Goal: Task Accomplishment & Management: Use online tool/utility

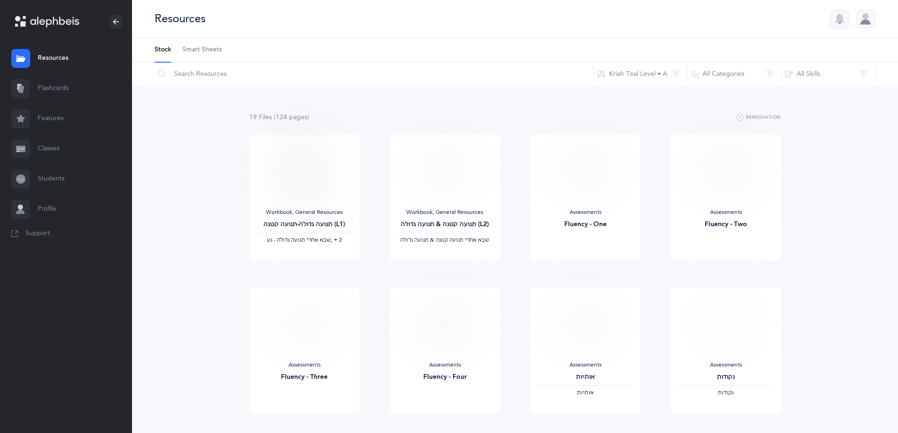
click at [58, 83] on link "Flashcards" at bounding box center [66, 89] width 132 height 30
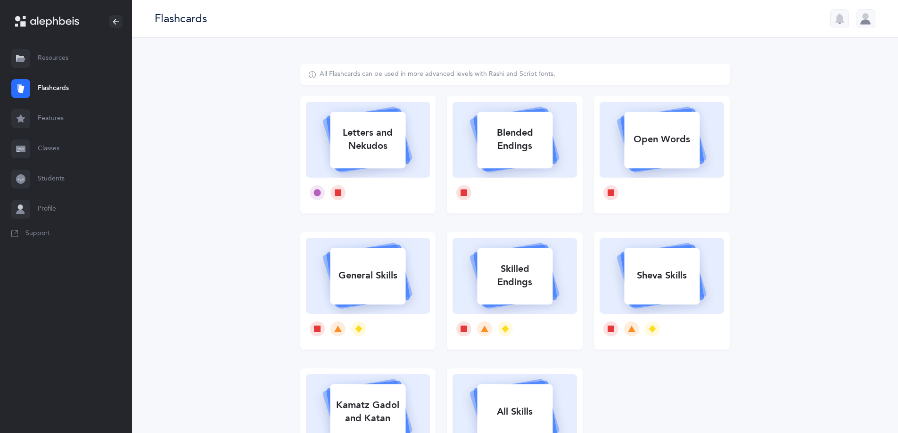
click at [381, 149] on div "Letters and Nekudos" at bounding box center [367, 140] width 75 height 38
select select
select select "single"
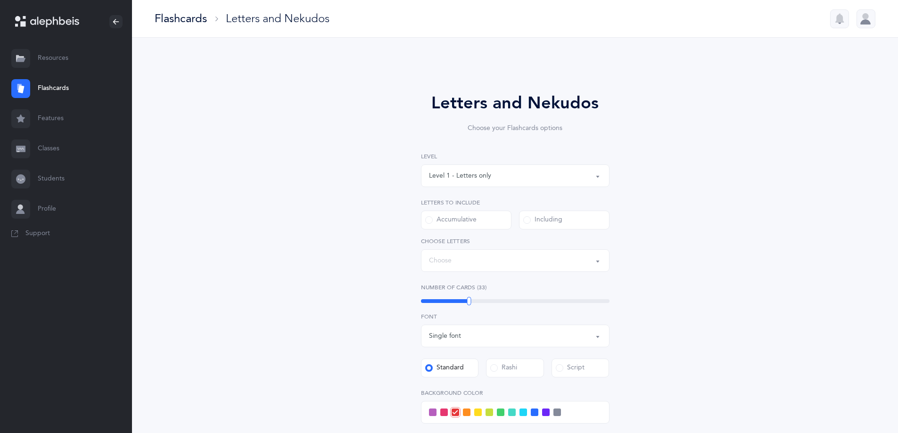
select select "27"
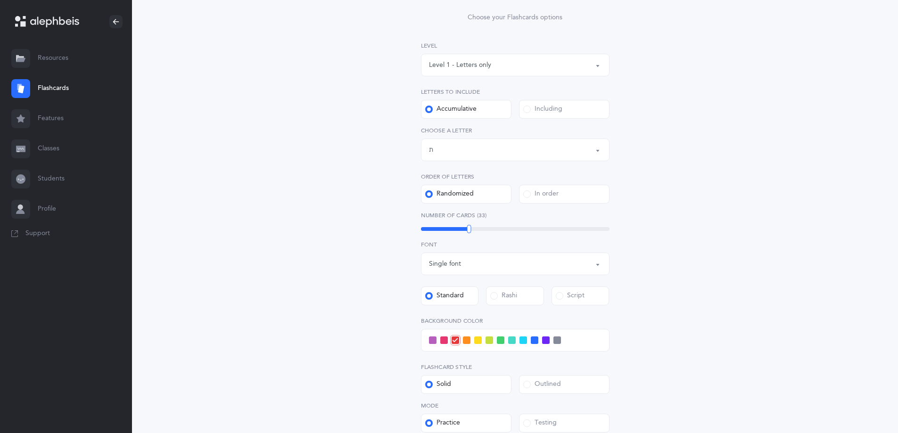
scroll to position [94, 0]
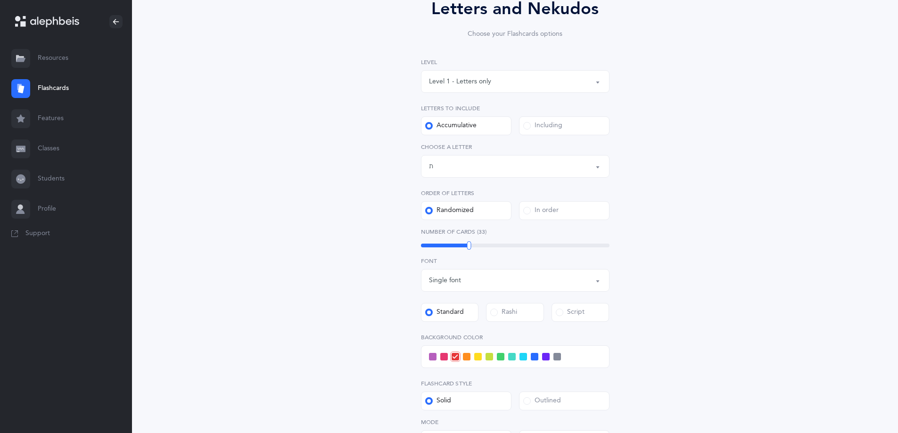
click at [479, 165] on div "Letters up until: ת" at bounding box center [515, 166] width 173 height 16
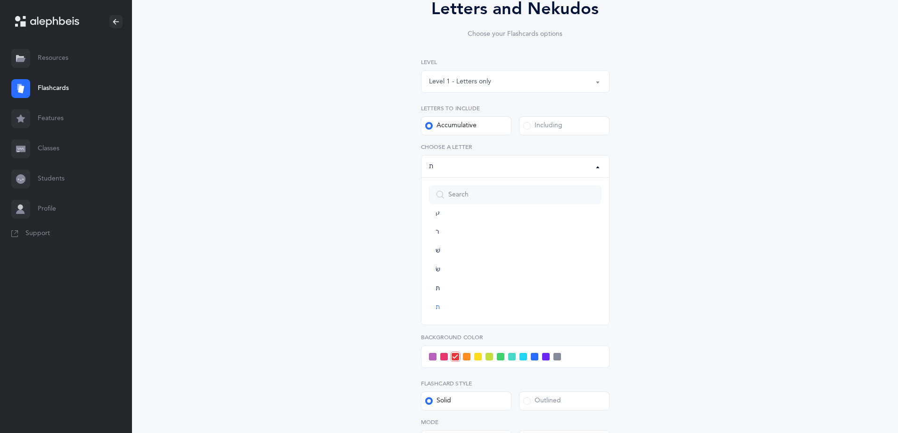
click at [479, 165] on div "Letters up until: ת" at bounding box center [515, 166] width 173 height 16
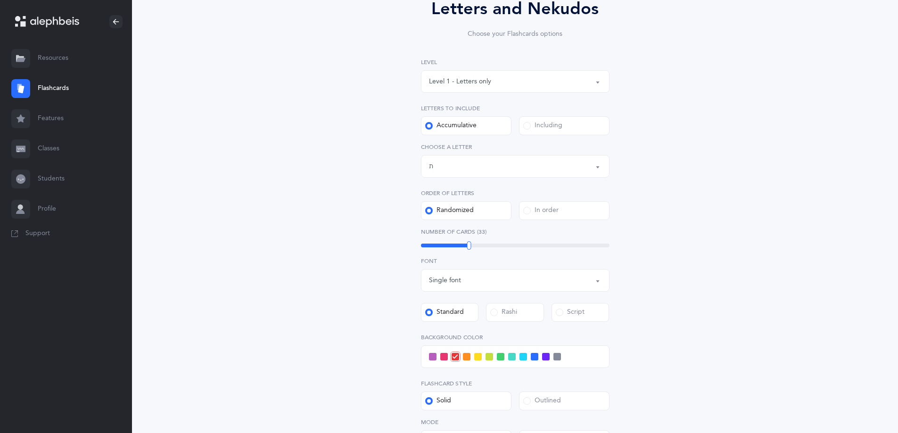
click at [512, 79] on div "Level 1 - Letters only" at bounding box center [515, 82] width 173 height 16
click at [492, 166] on span "Level 4 - Letters with [PERSON_NAME]" at bounding box center [494, 166] width 117 height 8
select select "4"
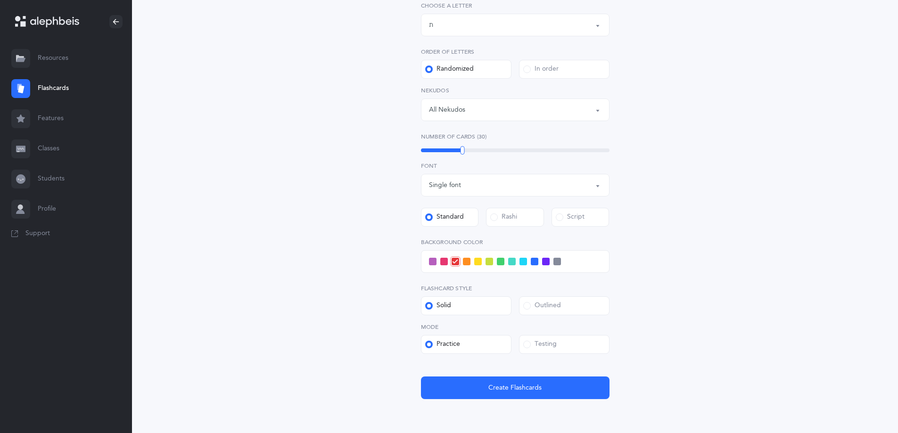
scroll to position [277, 0]
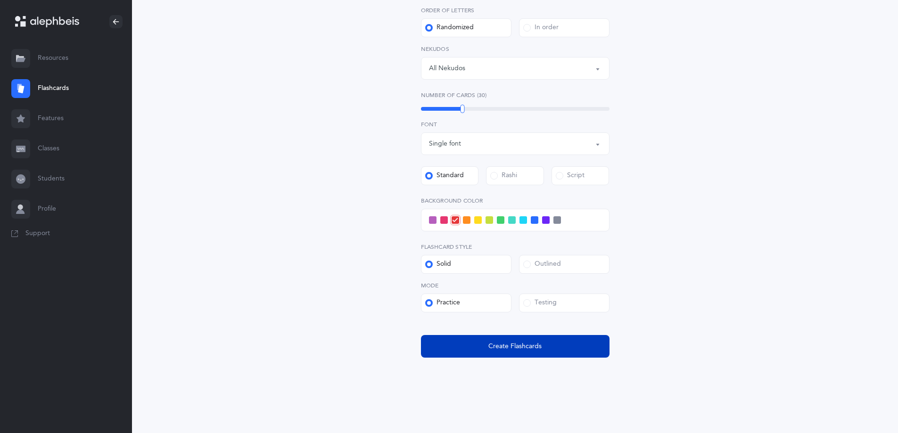
click at [481, 346] on button "Create Flashcards" at bounding box center [515, 346] width 189 height 23
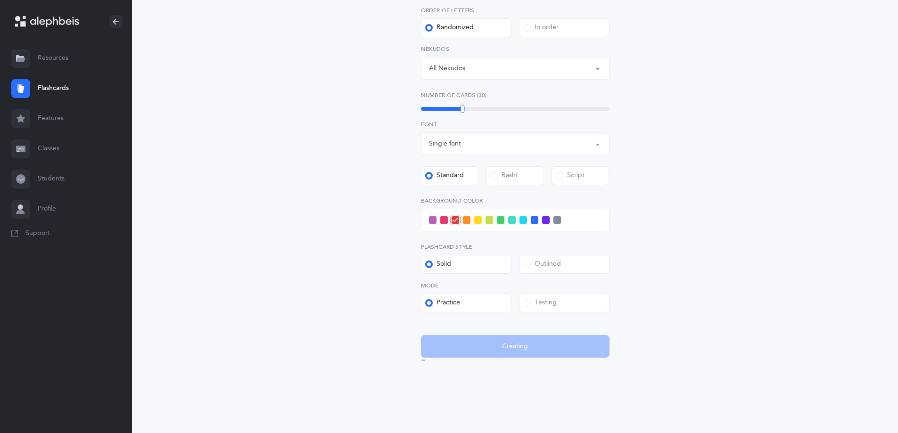
scroll to position [0, 0]
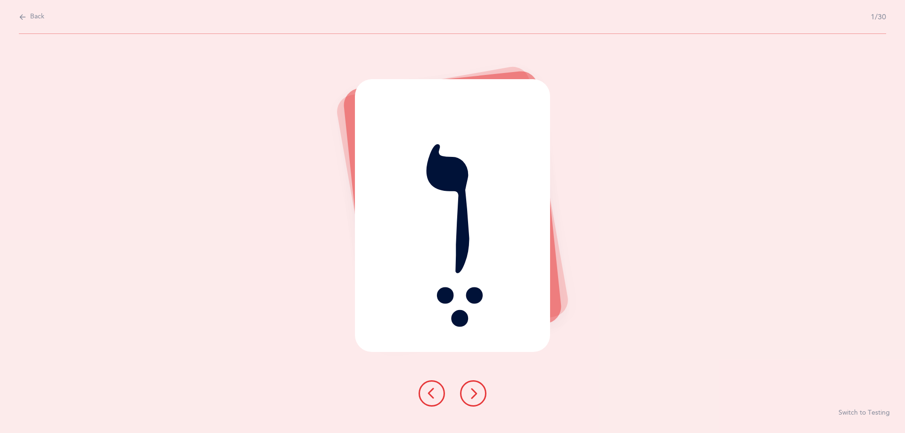
click at [476, 393] on icon at bounding box center [473, 393] width 11 height 11
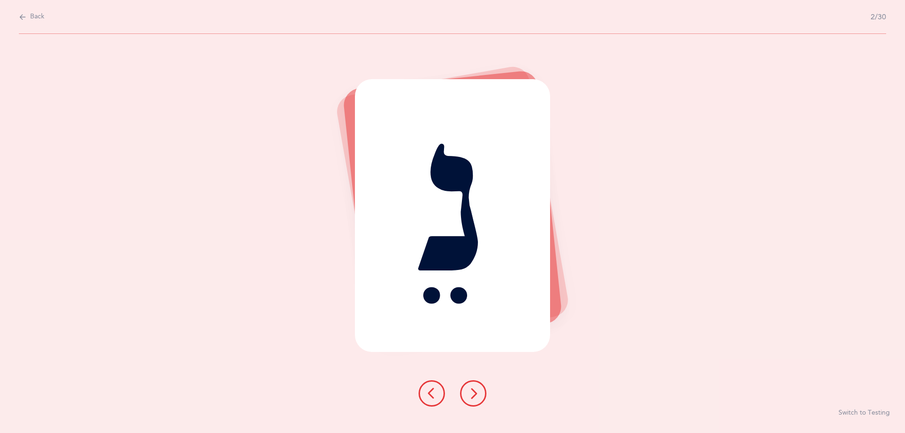
click at [476, 393] on icon at bounding box center [473, 393] width 11 height 11
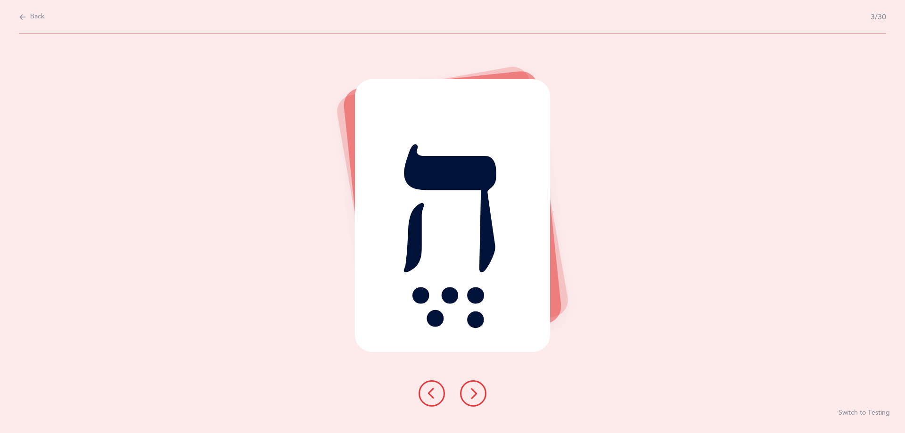
click at [476, 393] on icon at bounding box center [473, 393] width 11 height 11
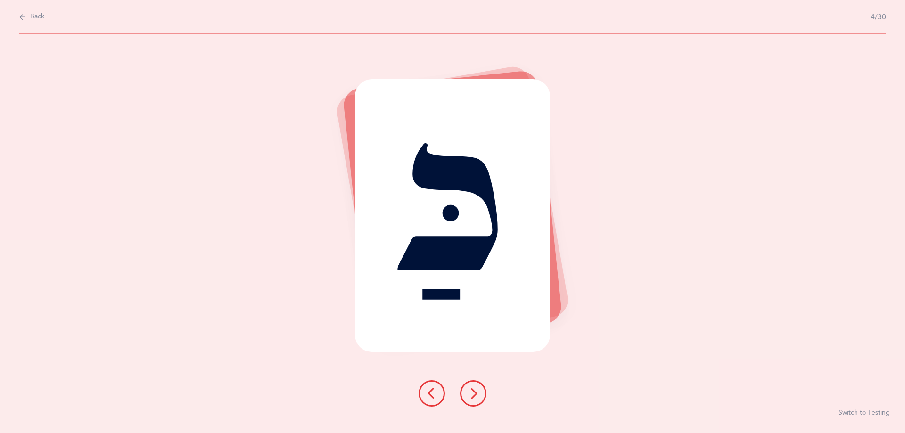
click at [476, 393] on icon at bounding box center [473, 393] width 11 height 11
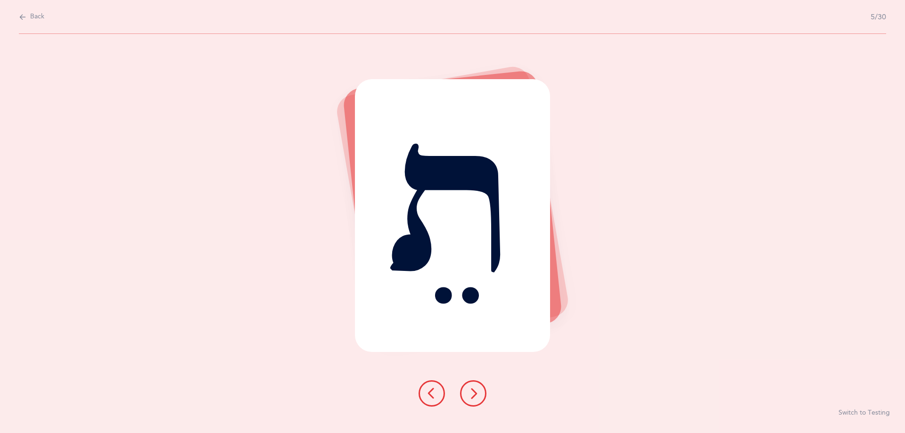
click at [476, 393] on icon at bounding box center [473, 393] width 11 height 11
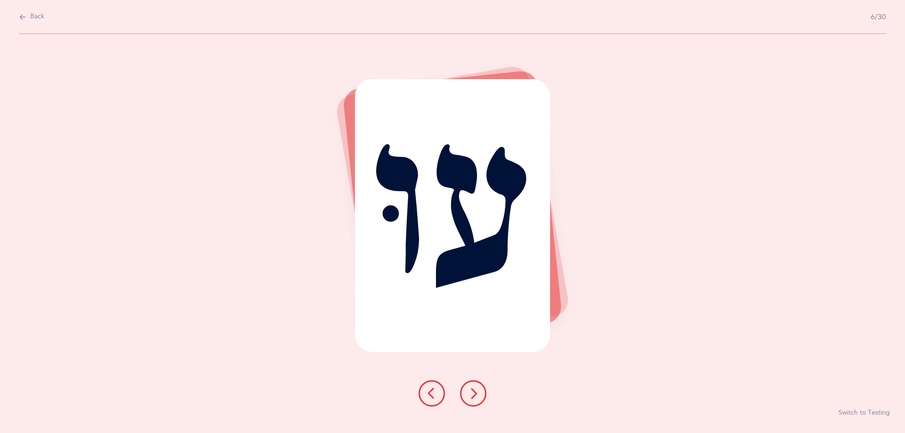
click at [476, 393] on icon at bounding box center [473, 393] width 11 height 11
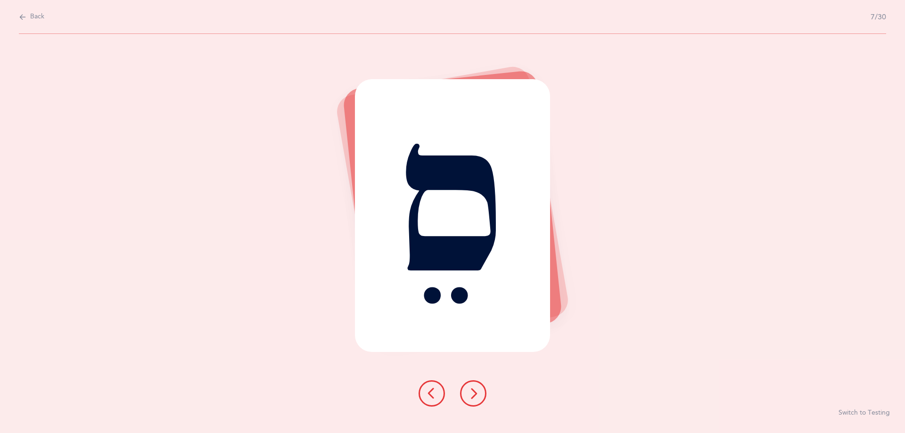
click at [476, 394] on icon at bounding box center [473, 393] width 11 height 11
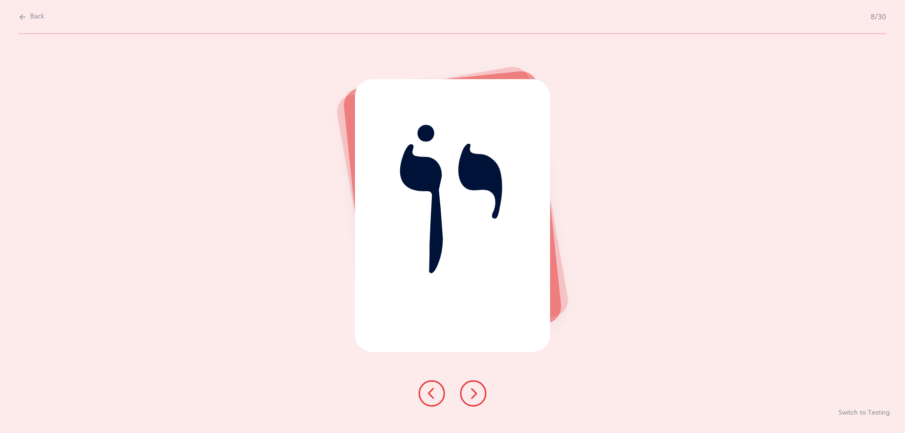
click at [476, 394] on icon at bounding box center [473, 393] width 11 height 11
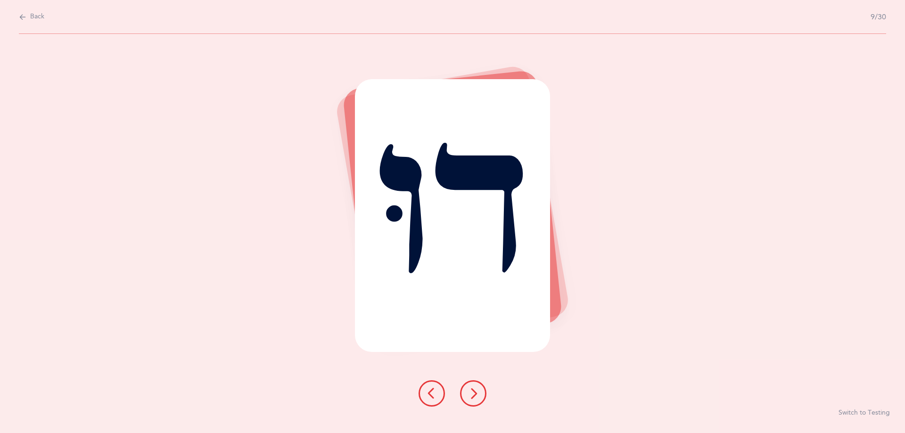
click at [476, 394] on icon at bounding box center [473, 393] width 11 height 11
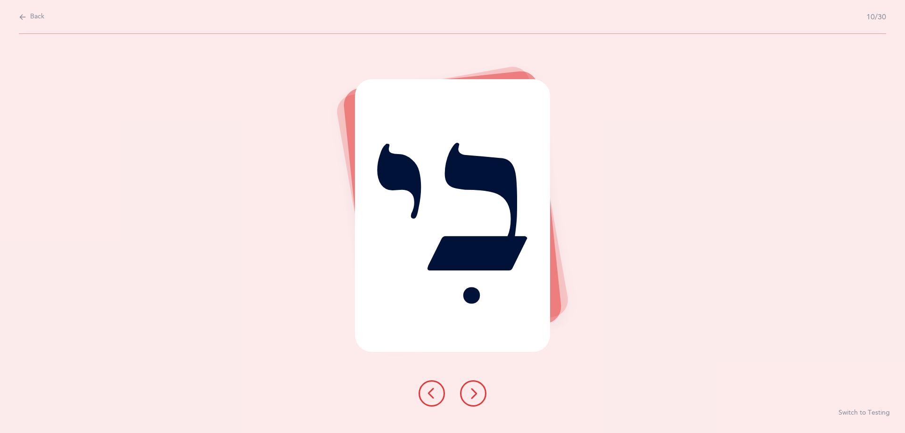
click at [33, 13] on span "Back" at bounding box center [37, 16] width 14 height 9
select select "4"
select select "27"
select select "single"
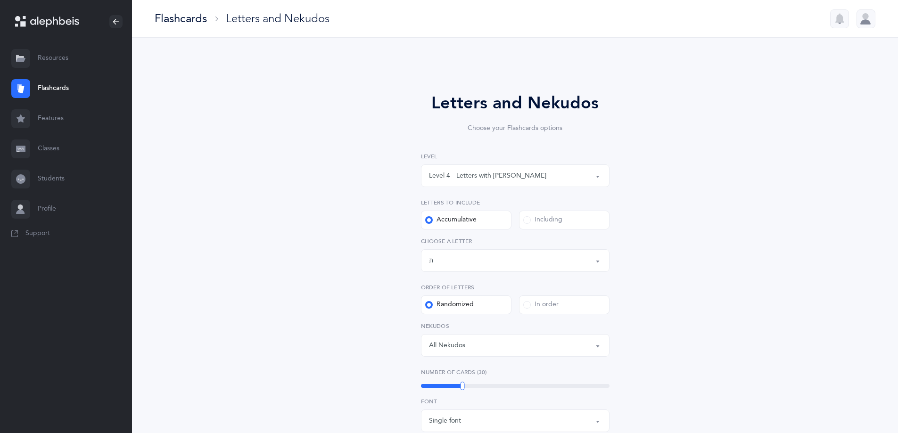
click at [48, 119] on link "Features" at bounding box center [66, 119] width 132 height 30
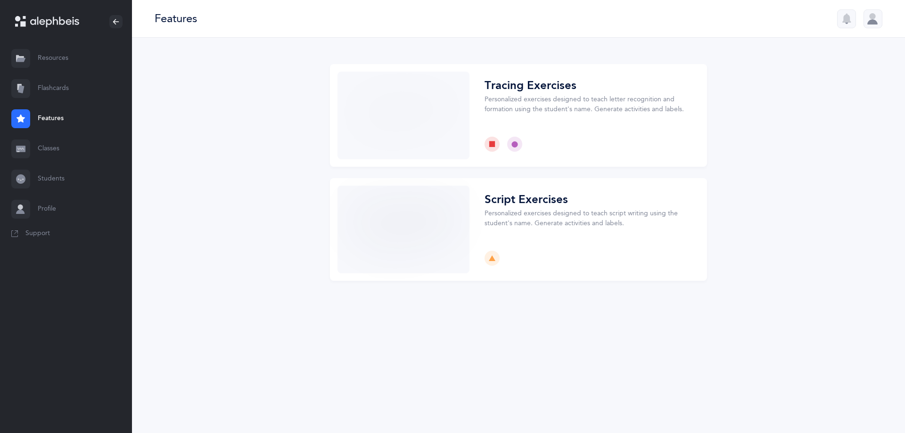
click at [63, 56] on link "Resources" at bounding box center [66, 58] width 132 height 30
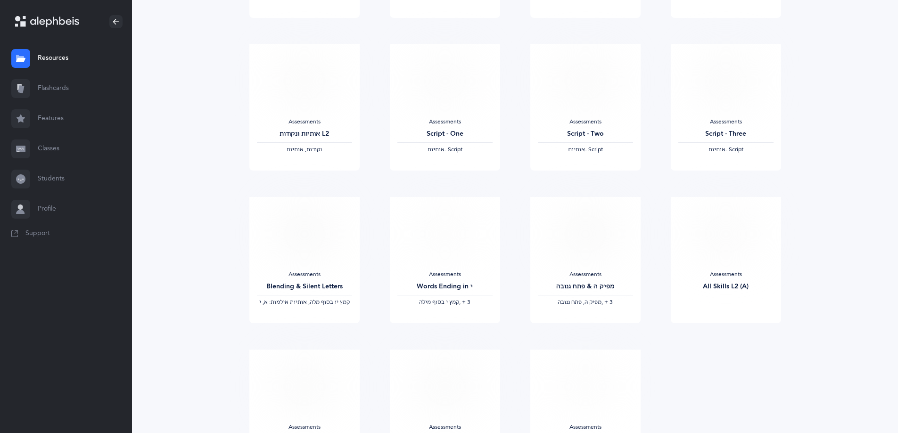
scroll to position [314, 0]
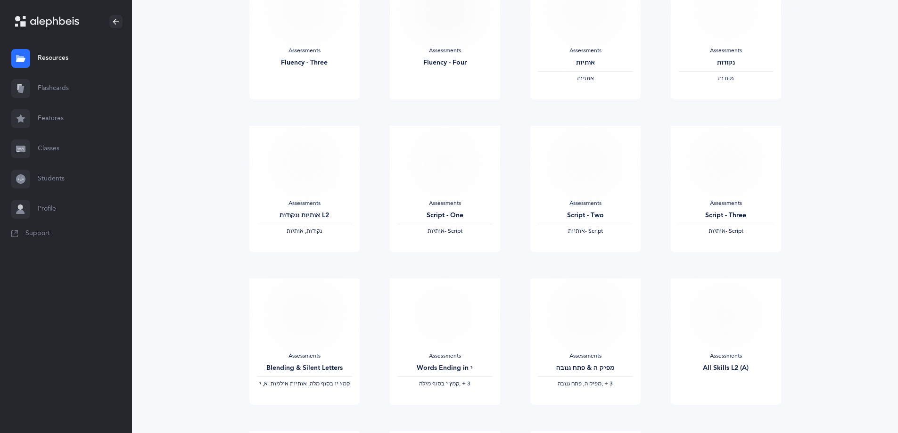
click at [64, 56] on link "Resources" at bounding box center [66, 58] width 132 height 30
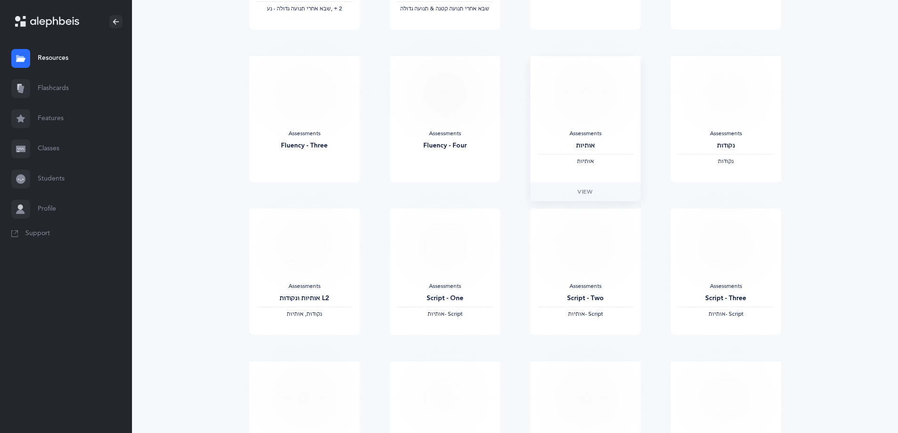
scroll to position [0, 0]
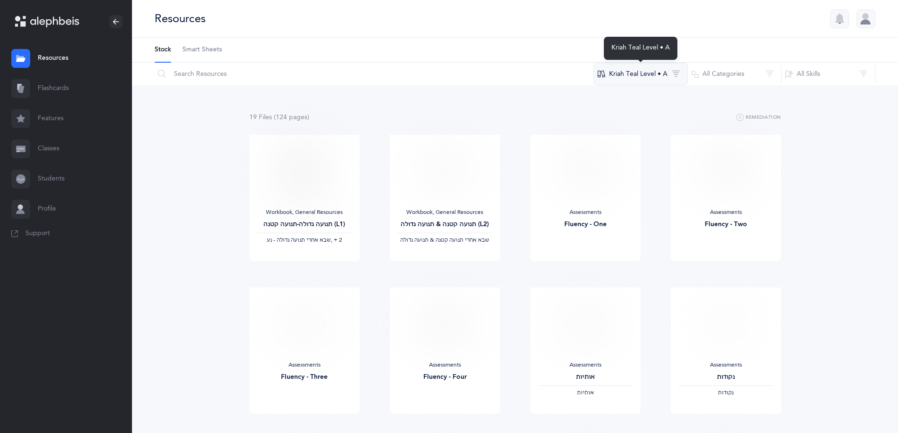
click at [648, 72] on button "Kriah Teal Level • A" at bounding box center [641, 74] width 94 height 23
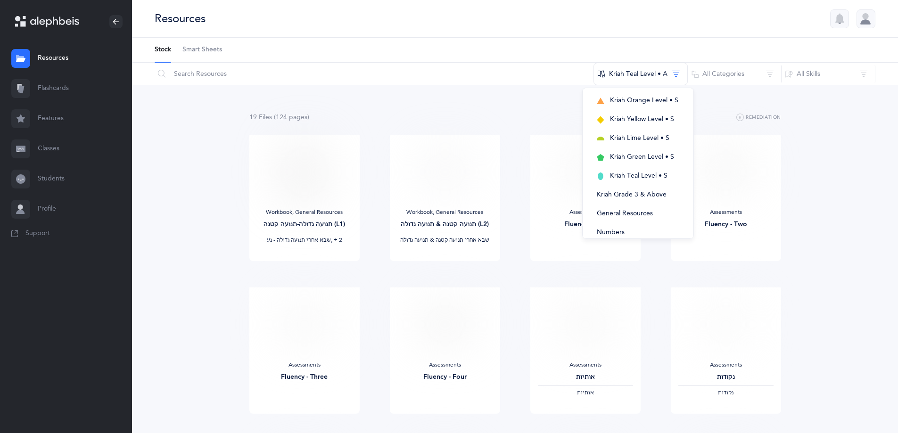
scroll to position [207, 0]
click at [639, 207] on span "General Resources" at bounding box center [625, 208] width 56 height 8
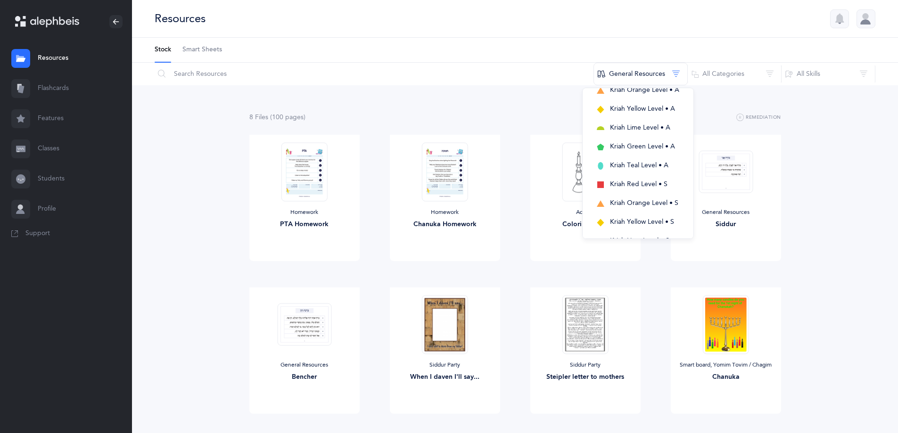
scroll to position [48, 0]
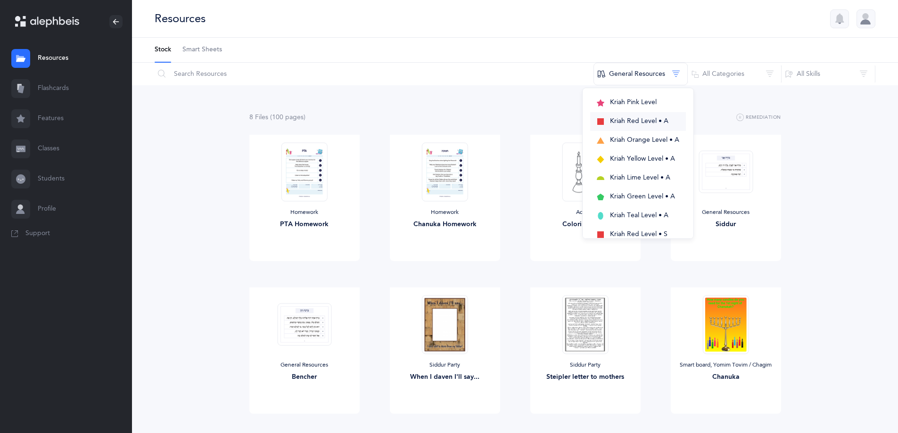
click at [637, 122] on span "Kriah Red Level • A" at bounding box center [639, 121] width 58 height 8
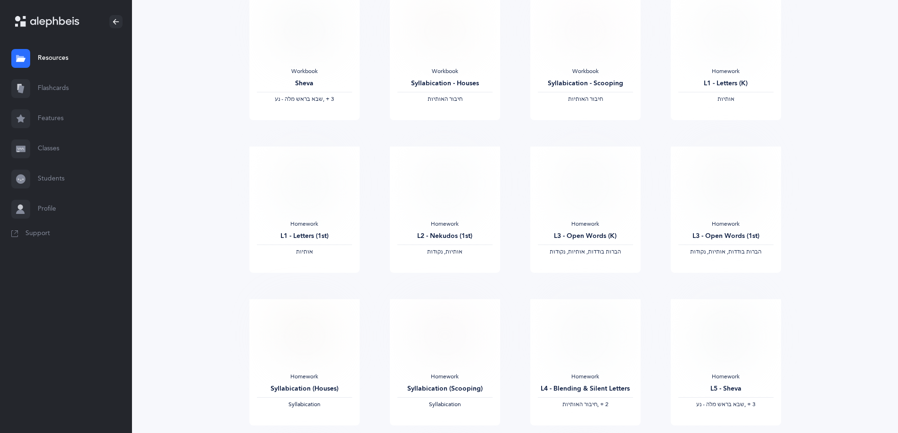
scroll to position [141, 0]
click at [440, 281] on span "View" at bounding box center [444, 282] width 15 height 8
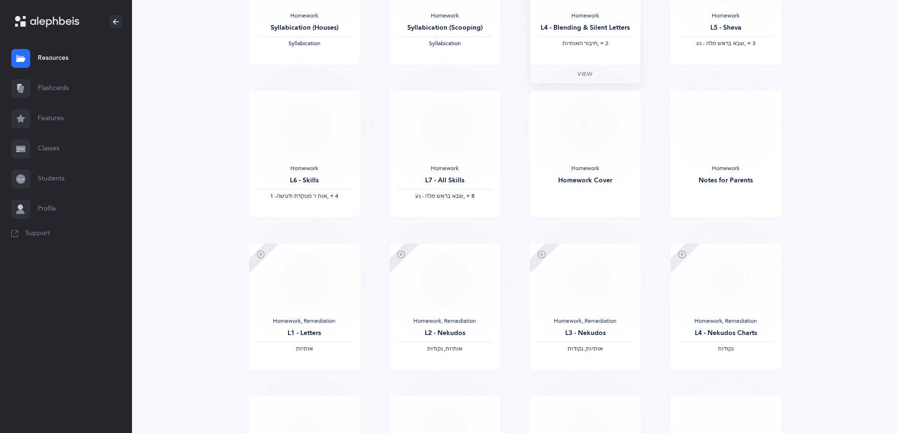
scroll to position [519, 0]
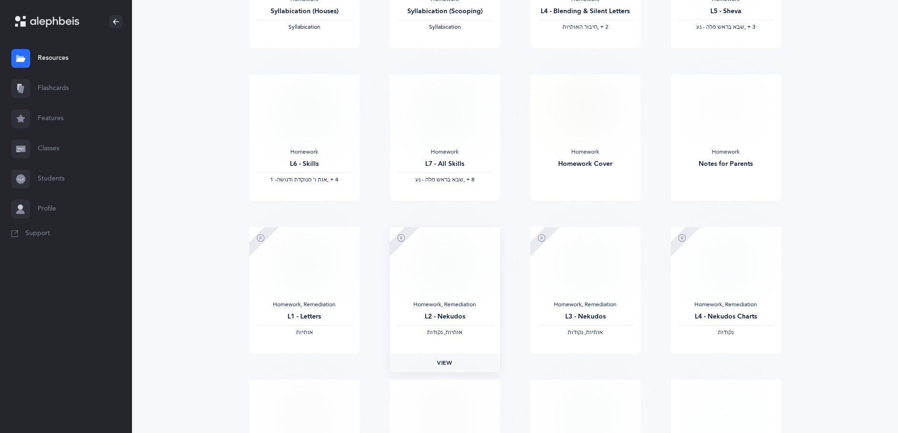
click at [447, 359] on span "View" at bounding box center [444, 363] width 15 height 8
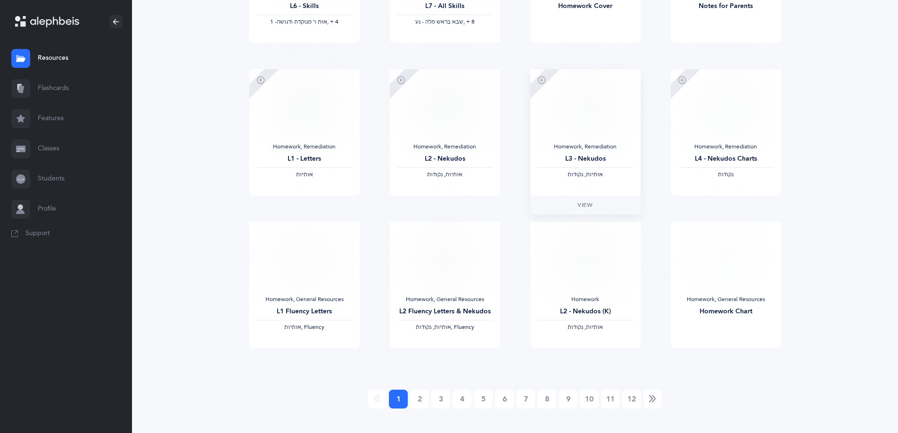
scroll to position [690, 0]
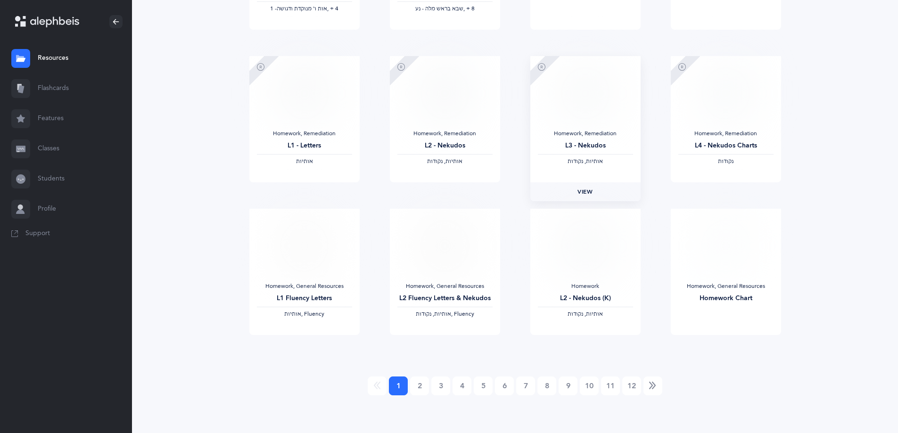
click at [585, 190] on span "View" at bounding box center [585, 192] width 15 height 8
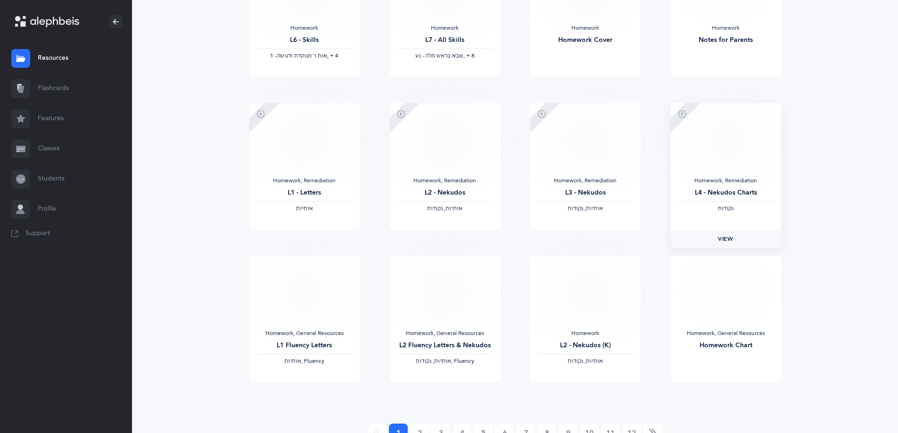
click at [730, 234] on link "View" at bounding box center [726, 239] width 110 height 19
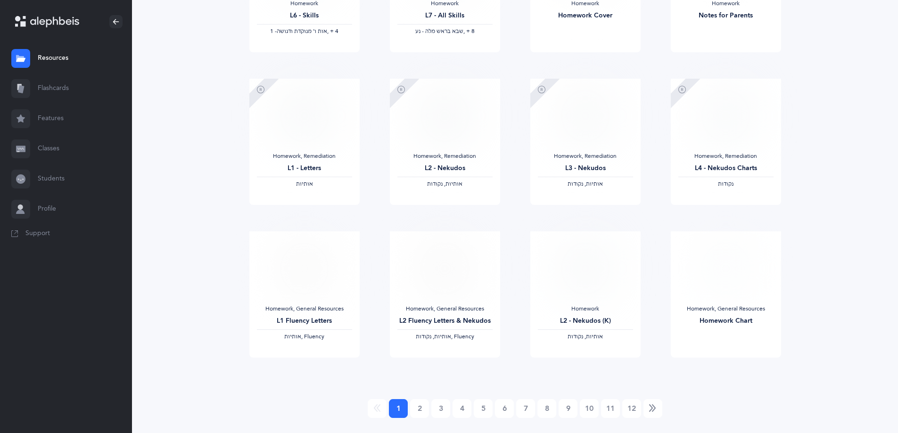
scroll to position [690, 0]
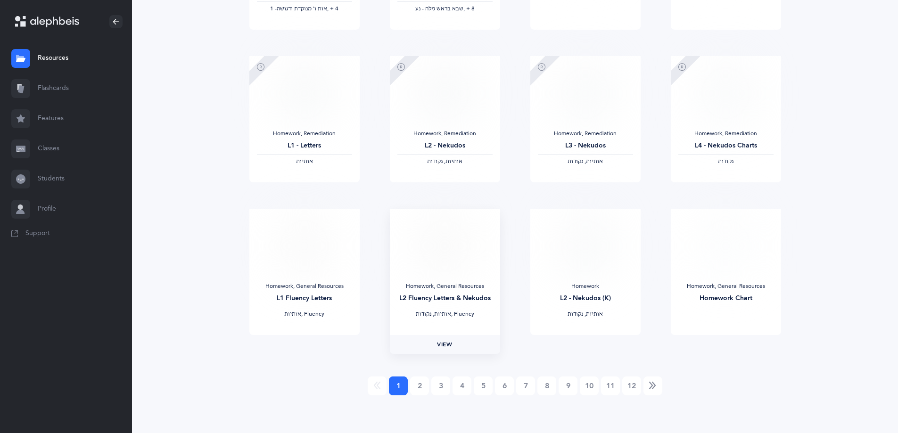
click at [443, 344] on span "View" at bounding box center [444, 344] width 15 height 8
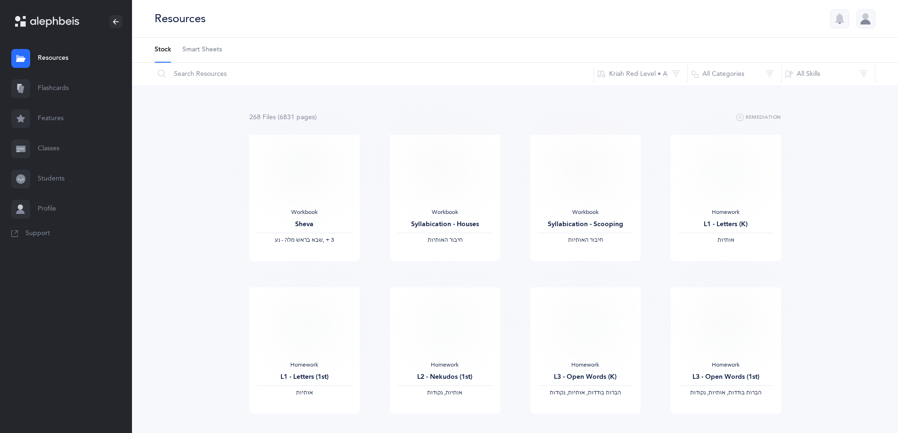
click at [58, 83] on link "Flashcards" at bounding box center [66, 89] width 132 height 30
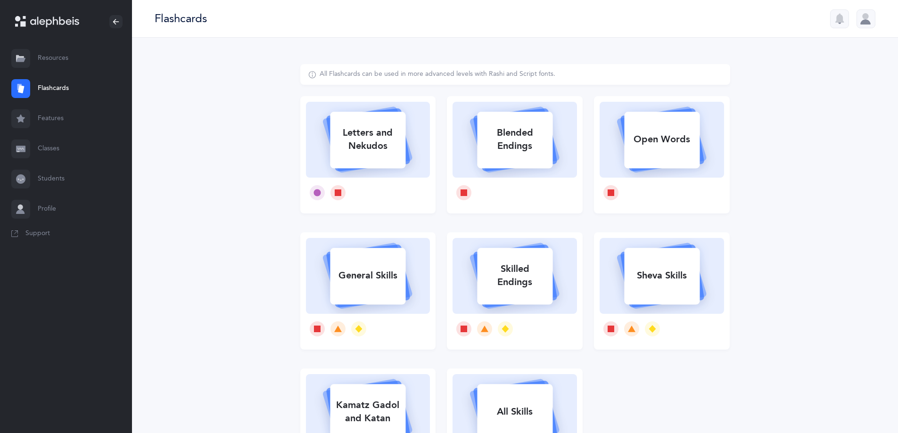
click at [364, 153] on div "Letters and Nekudos" at bounding box center [367, 140] width 75 height 38
select select
select select "single"
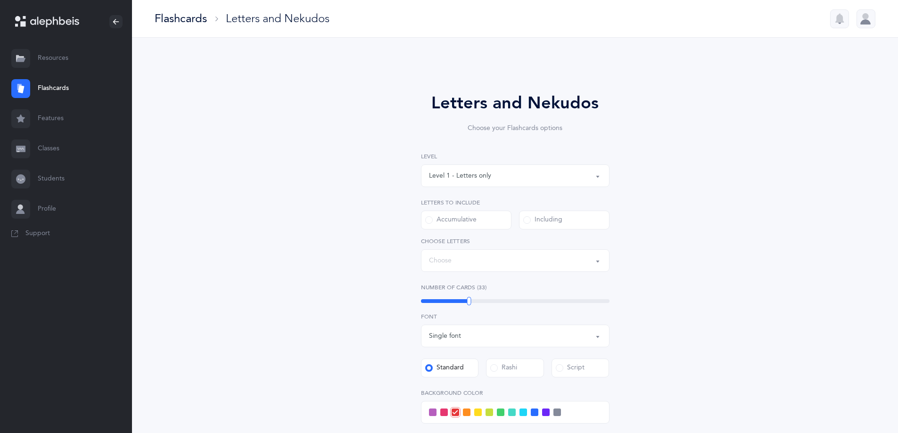
select select "27"
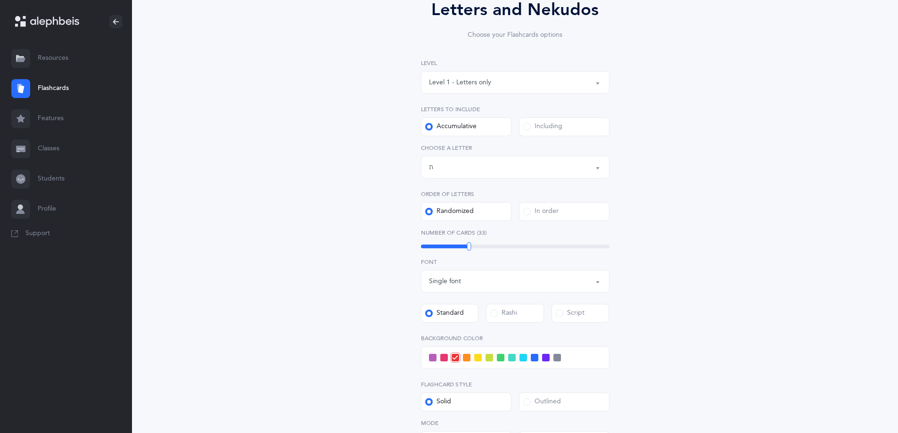
scroll to position [94, 0]
click at [487, 79] on div "Level 1 - Letters only" at bounding box center [460, 82] width 62 height 10
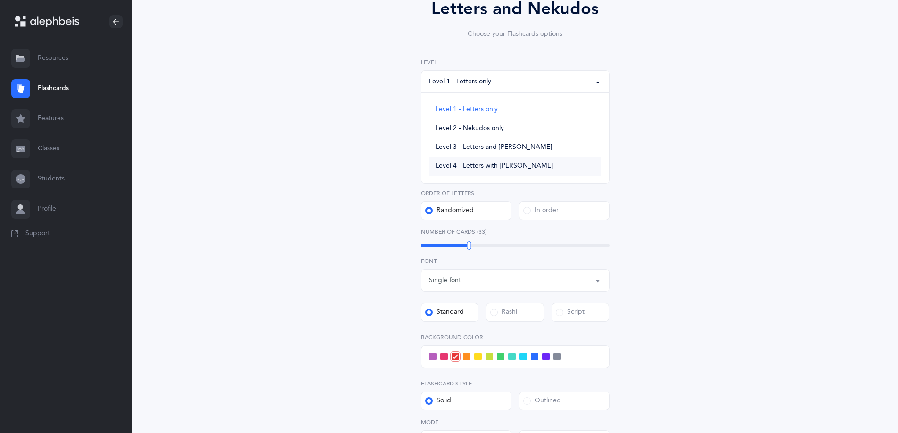
click at [496, 165] on span "Level 4 - Letters with [PERSON_NAME]" at bounding box center [494, 166] width 117 height 8
select select "4"
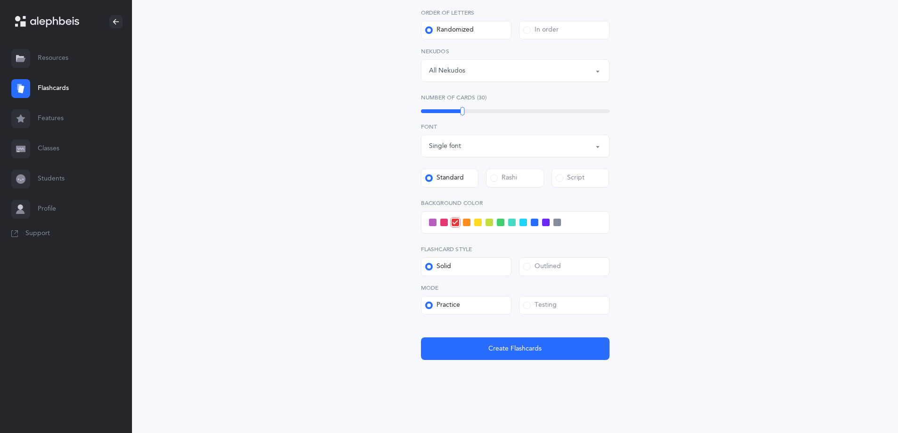
scroll to position [277, 0]
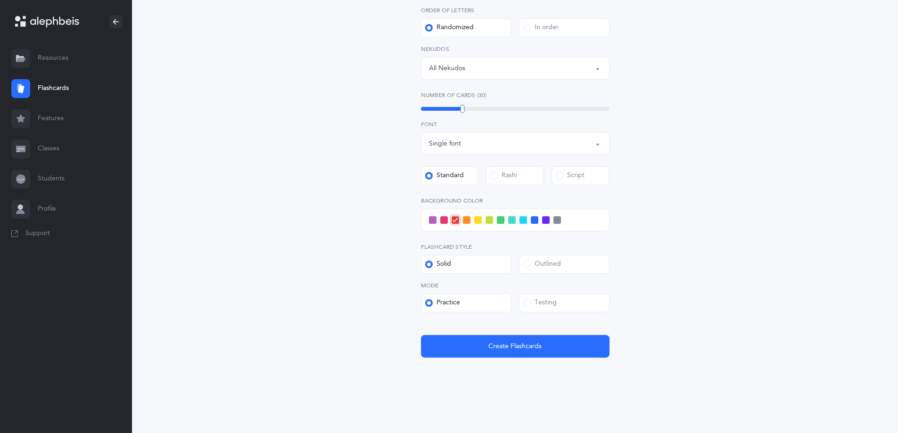
click at [566, 305] on label "Testing" at bounding box center [564, 303] width 91 height 19
click at [0, 0] on input "Testing" at bounding box center [0, 0] width 0 height 0
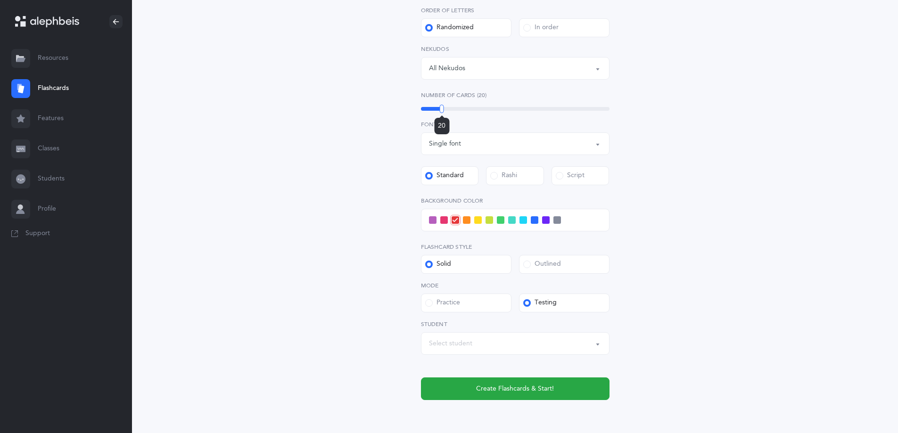
drag, startPoint x: 463, startPoint y: 112, endPoint x: 442, endPoint y: 111, distance: 21.7
click at [442, 111] on div at bounding box center [442, 109] width 4 height 8
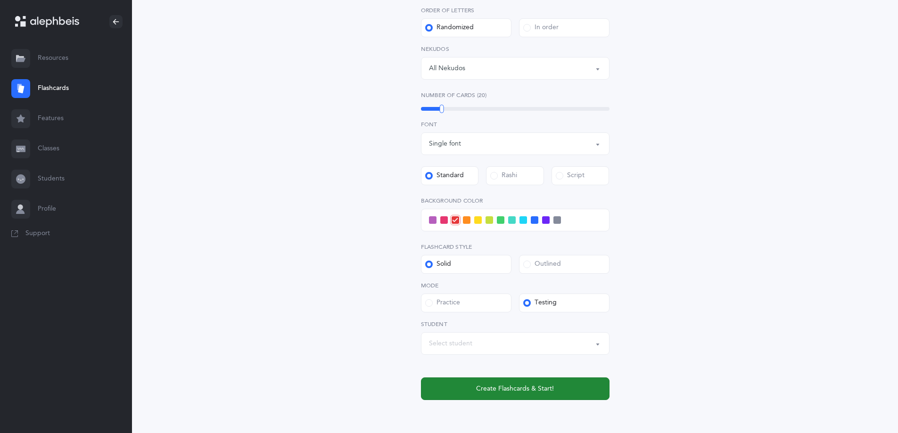
click at [527, 390] on span "Create Flashcards & Start!" at bounding box center [515, 389] width 78 height 10
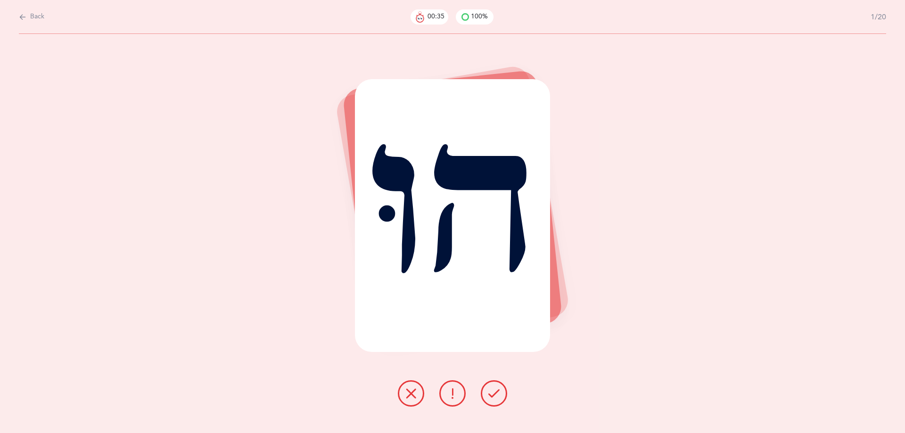
click at [494, 392] on icon at bounding box center [493, 393] width 11 height 11
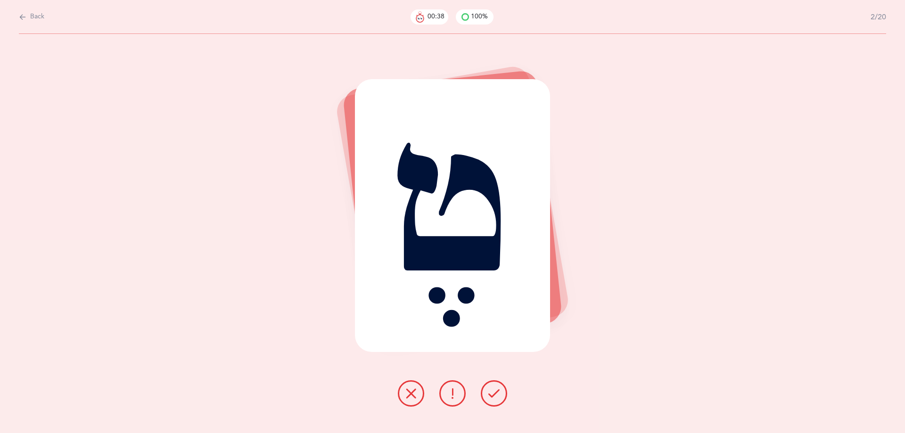
click at [494, 395] on icon at bounding box center [493, 393] width 11 height 11
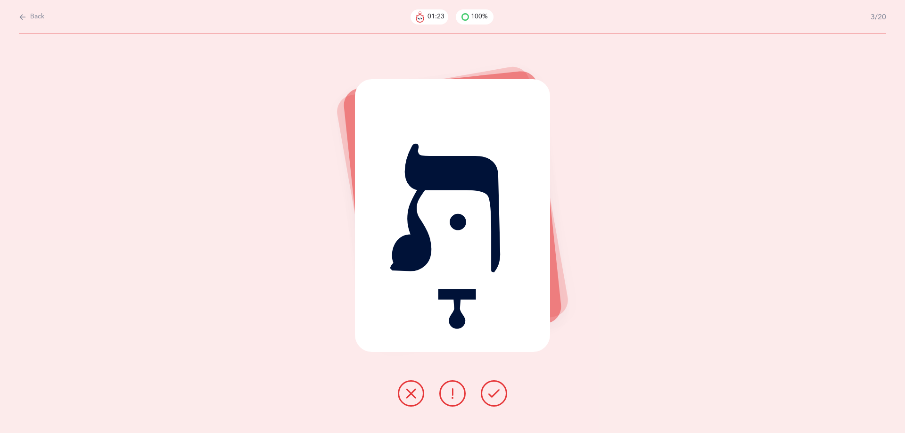
click at [500, 390] on button at bounding box center [494, 394] width 26 height 26
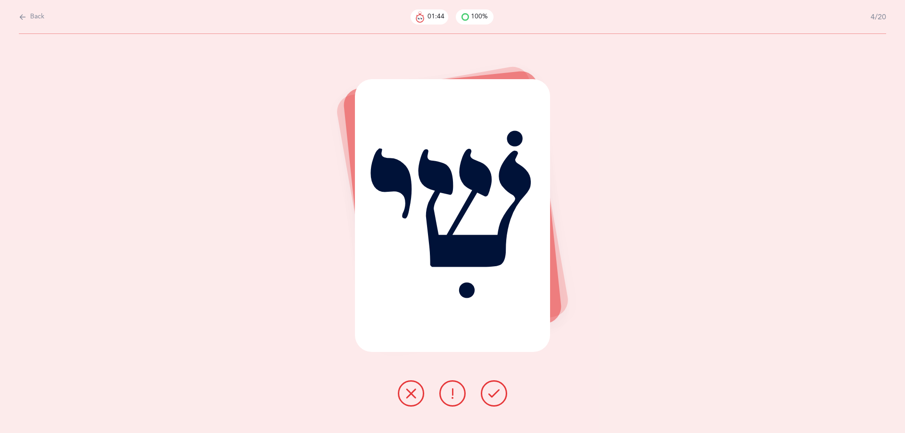
click at [494, 393] on icon at bounding box center [493, 393] width 11 height 11
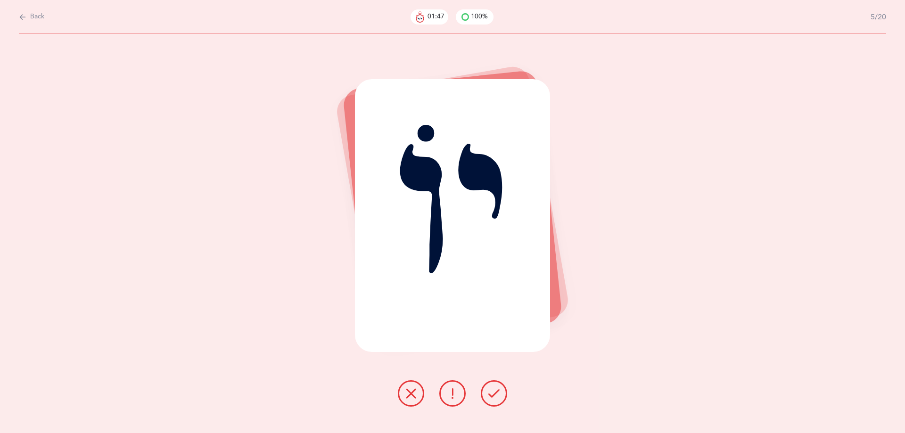
click at [494, 393] on icon at bounding box center [493, 393] width 11 height 11
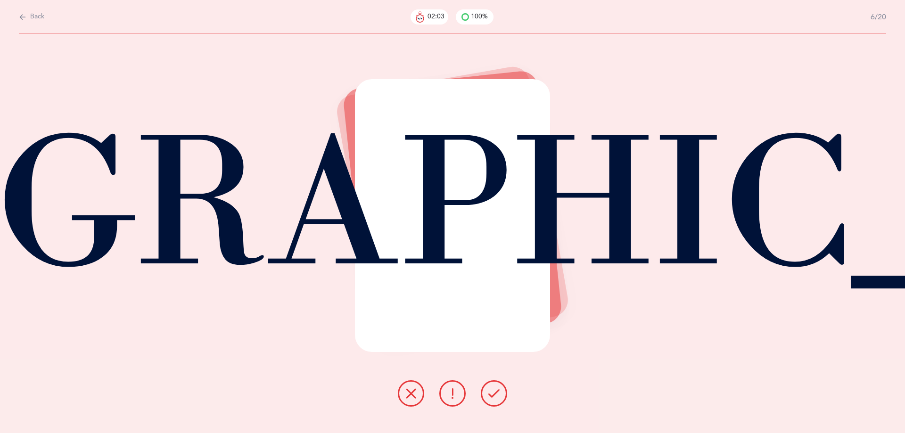
click at [494, 393] on icon at bounding box center [493, 393] width 11 height 11
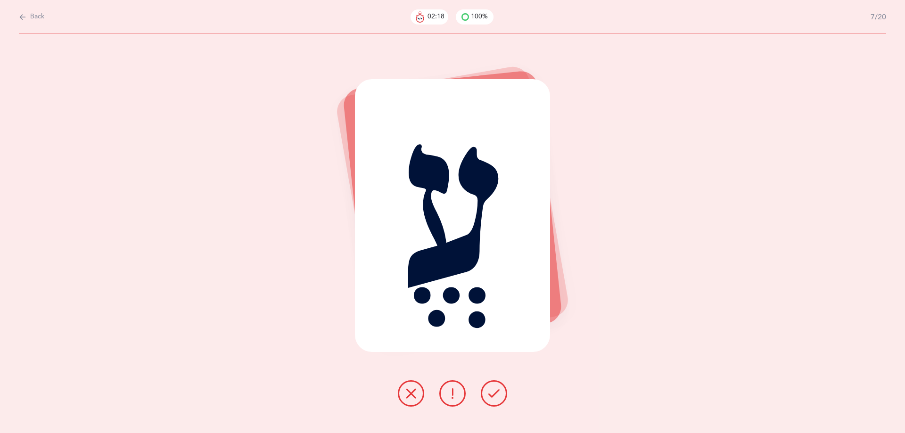
click at [494, 393] on icon at bounding box center [493, 393] width 11 height 11
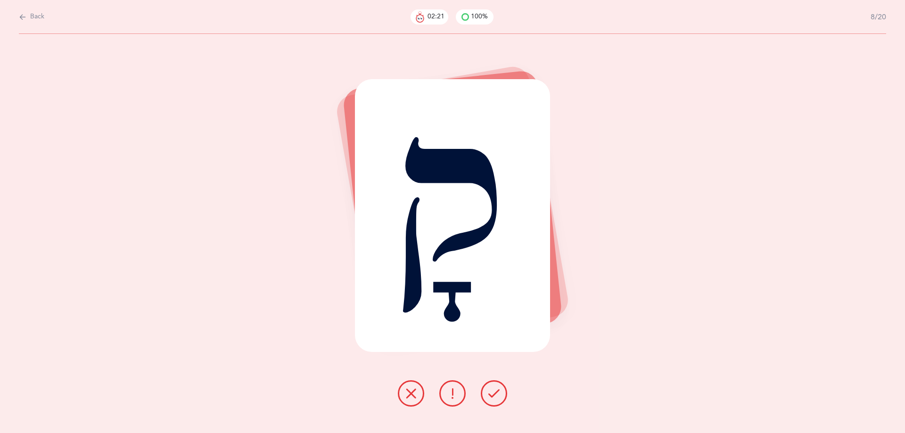
click at [494, 393] on icon at bounding box center [493, 393] width 11 height 11
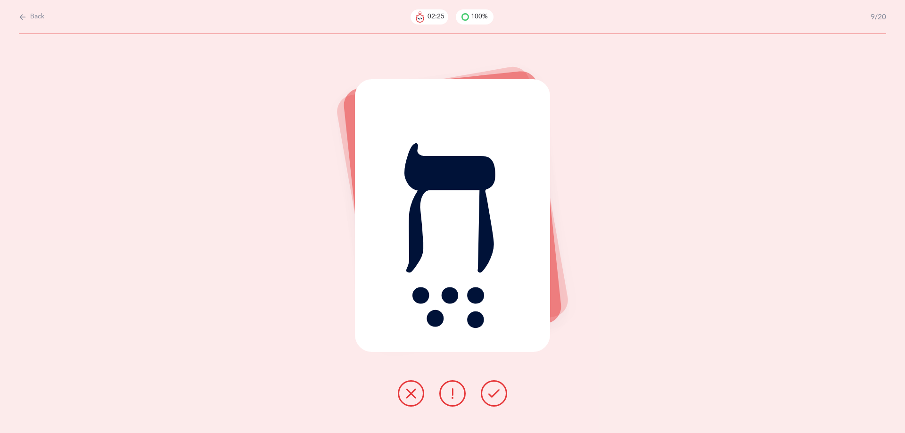
click at [494, 393] on icon at bounding box center [493, 393] width 11 height 11
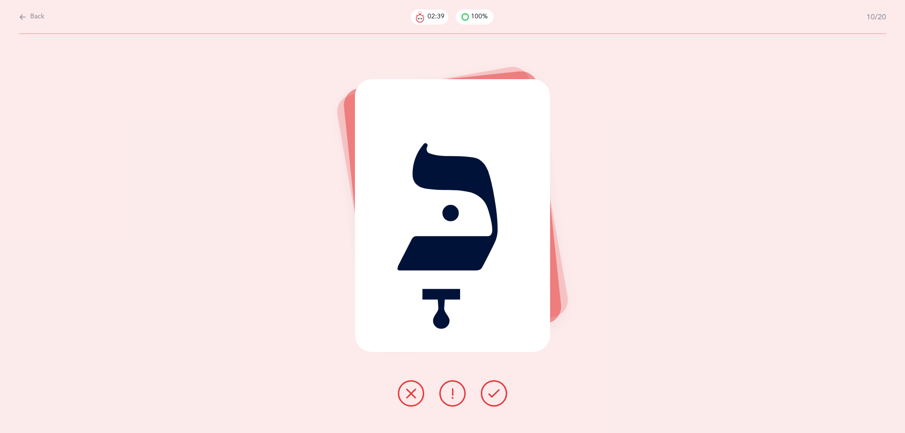
click at [413, 391] on icon at bounding box center [410, 393] width 11 height 11
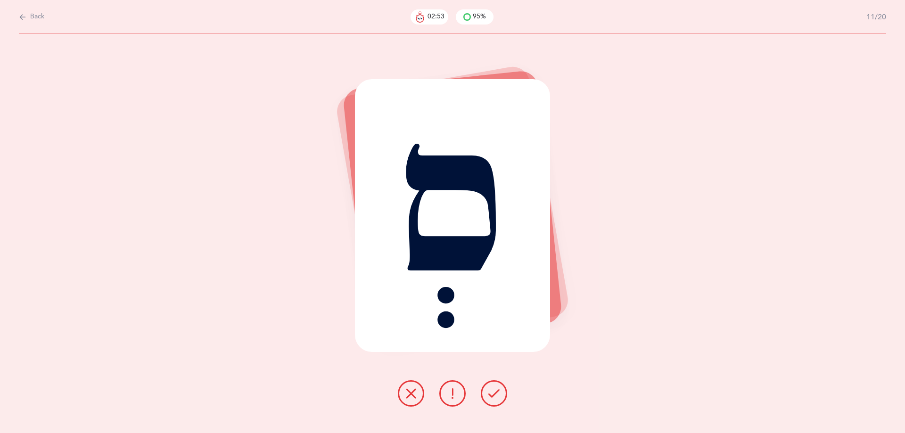
click at [492, 387] on button at bounding box center [494, 394] width 26 height 26
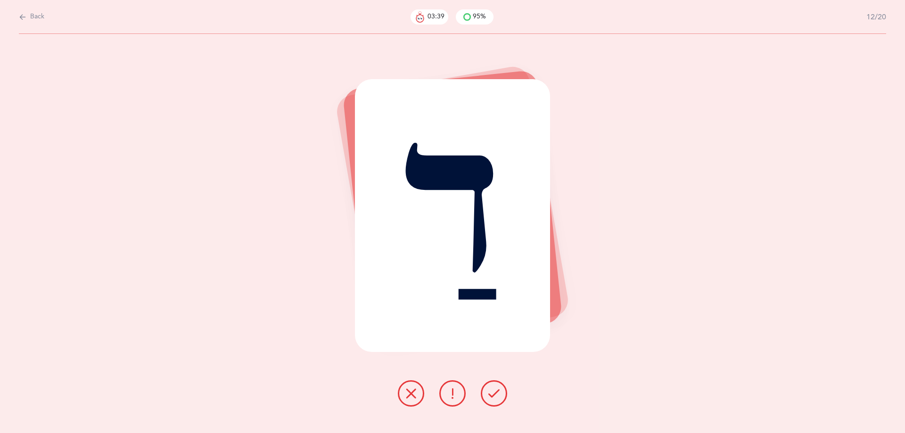
click at [492, 393] on icon at bounding box center [493, 393] width 11 height 11
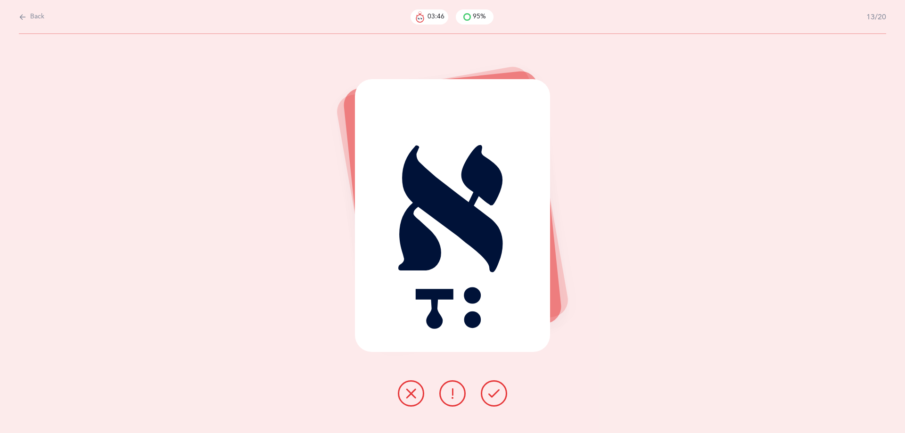
click at [491, 394] on icon at bounding box center [493, 393] width 11 height 11
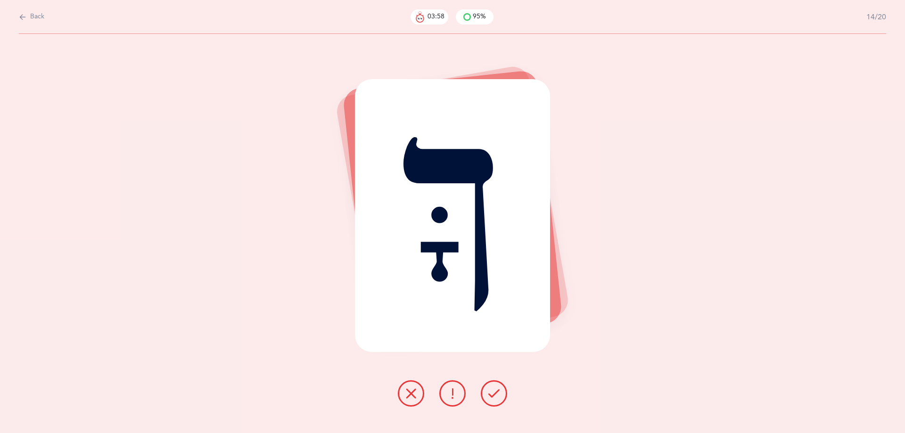
click at [490, 395] on icon at bounding box center [493, 393] width 11 height 11
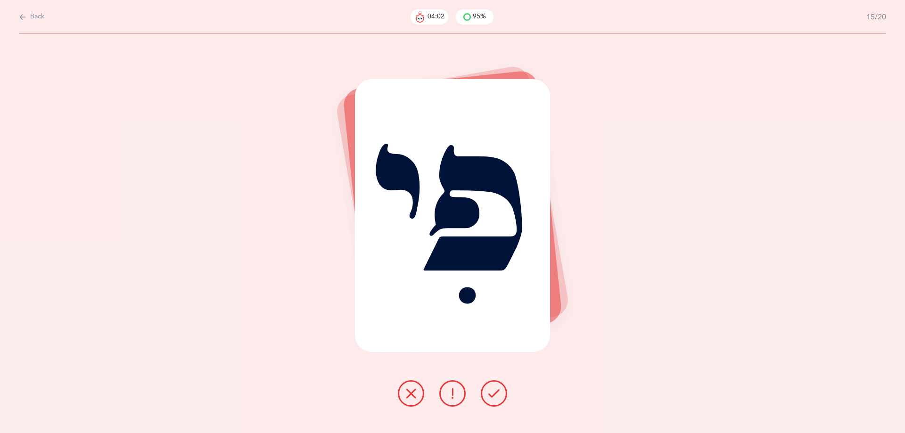
click at [490, 395] on icon at bounding box center [493, 393] width 11 height 11
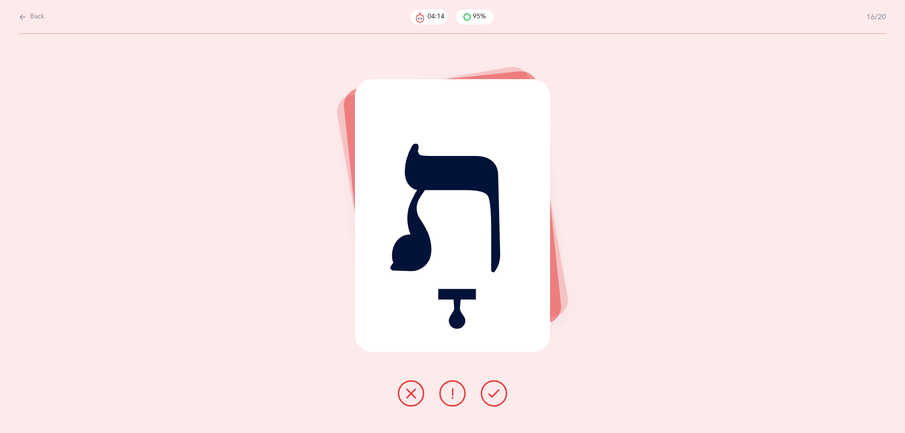
click at [490, 395] on icon at bounding box center [493, 393] width 11 height 11
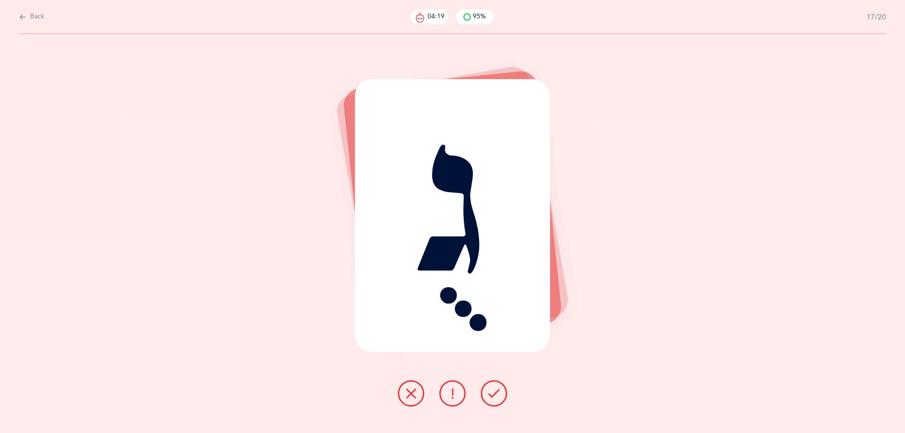
click at [490, 395] on icon at bounding box center [493, 393] width 11 height 11
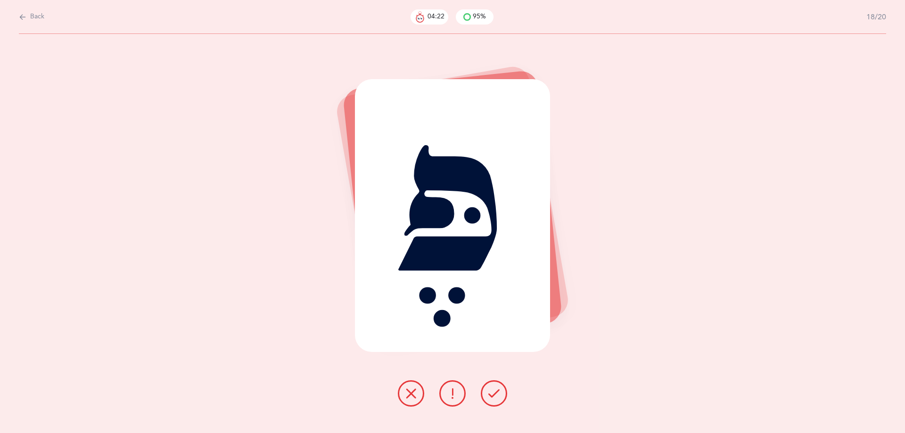
click at [490, 395] on icon at bounding box center [493, 393] width 11 height 11
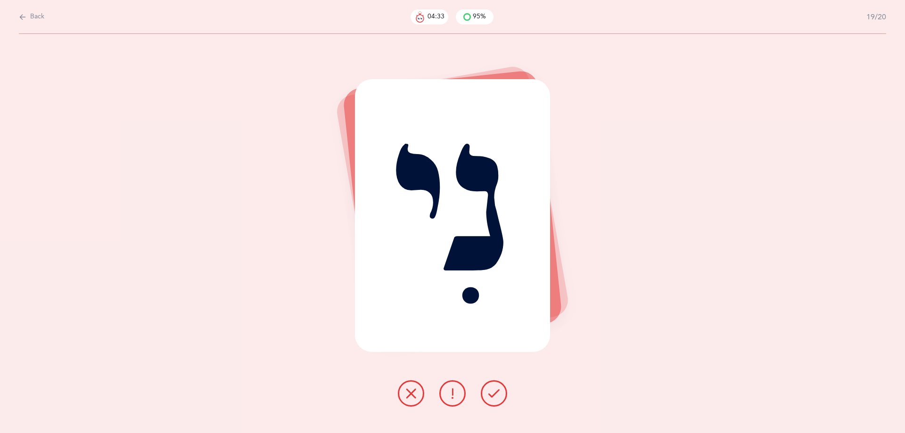
click at [490, 395] on icon at bounding box center [493, 393] width 11 height 11
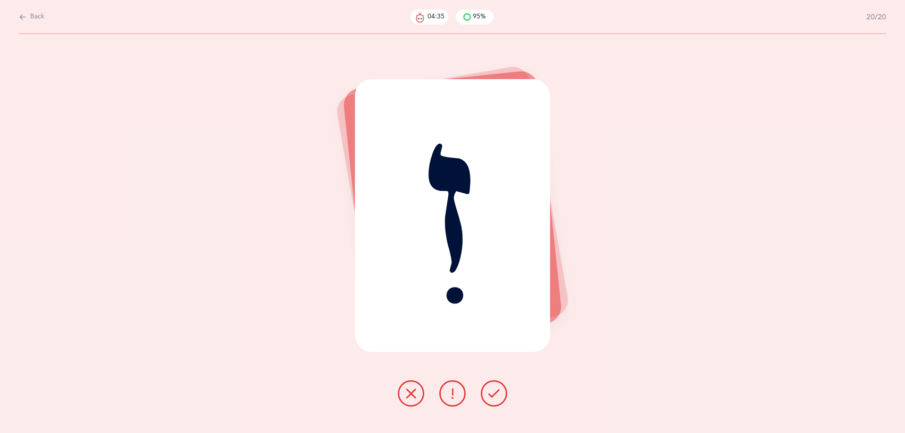
click at [490, 395] on icon at bounding box center [493, 393] width 11 height 11
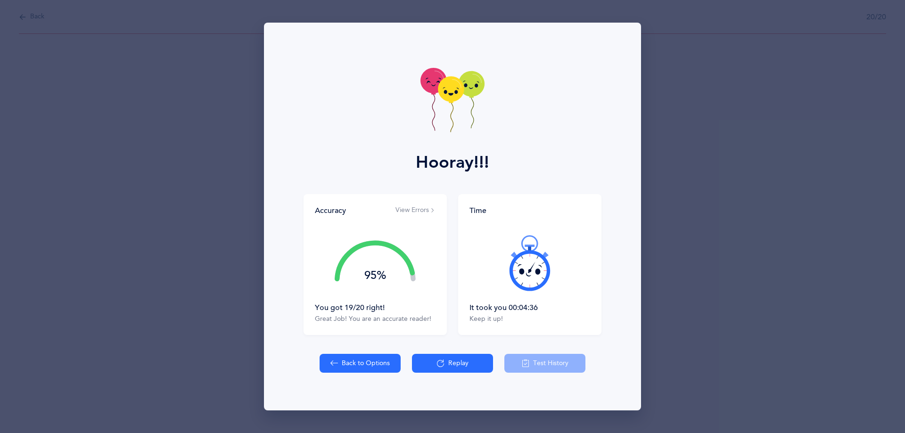
click at [336, 367] on icon at bounding box center [335, 363] width 8 height 10
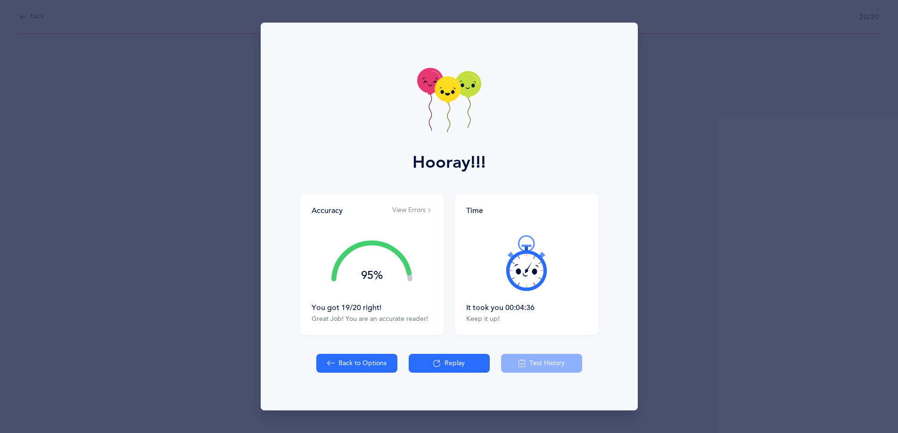
select select "4"
select select "27"
select select "single"
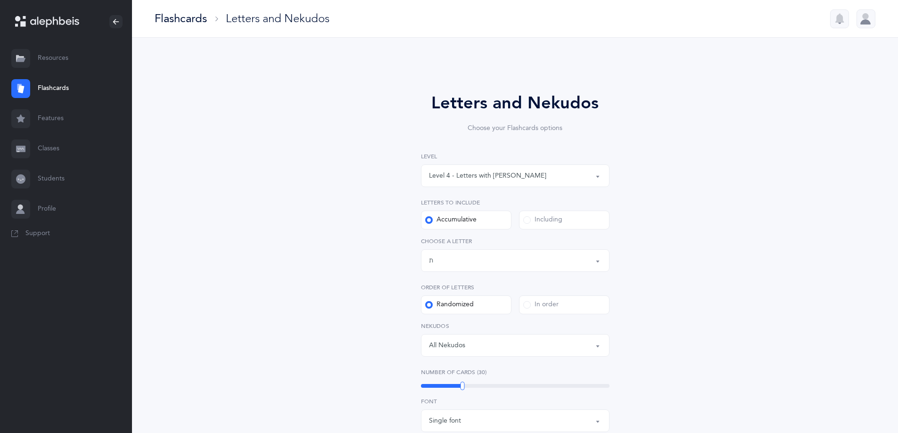
scroll to position [47, 0]
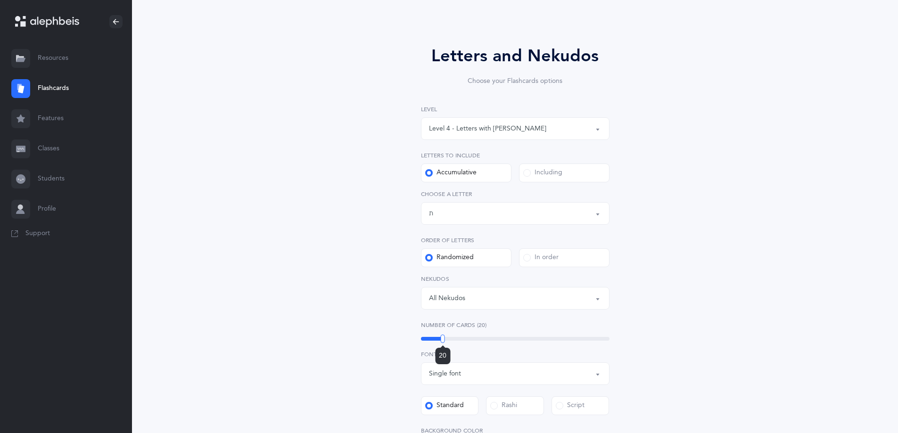
drag, startPoint x: 463, startPoint y: 339, endPoint x: 443, endPoint y: 337, distance: 20.4
click at [443, 337] on div at bounding box center [443, 339] width 4 height 8
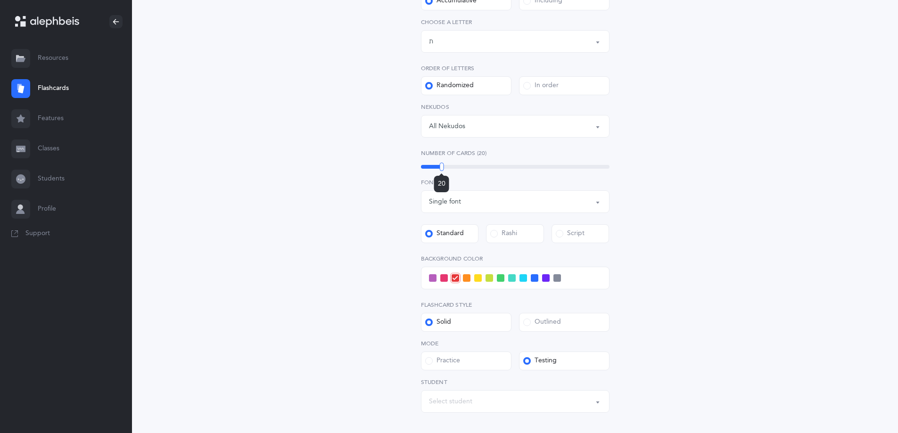
scroll to position [236, 0]
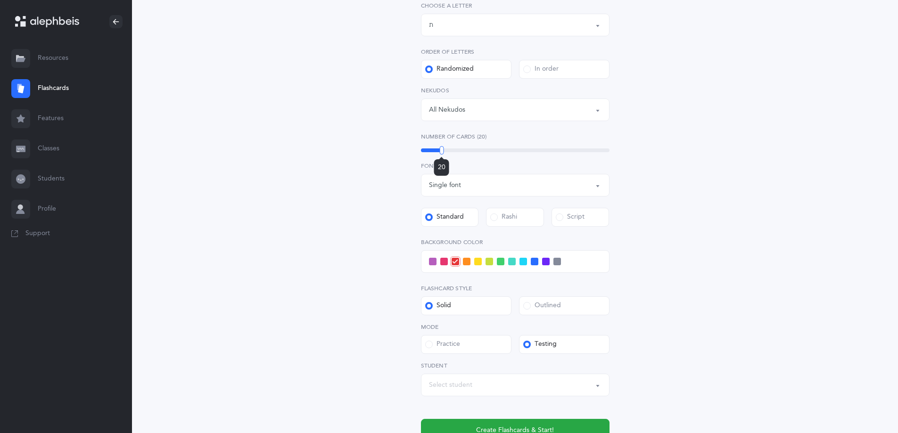
click at [522, 261] on span at bounding box center [524, 262] width 8 height 8
click at [0, 0] on input "checkbox" at bounding box center [0, 0] width 0 height 0
click at [512, 261] on span at bounding box center [512, 262] width 8 height 8
click at [0, 0] on input "checkbox" at bounding box center [0, 0] width 0 height 0
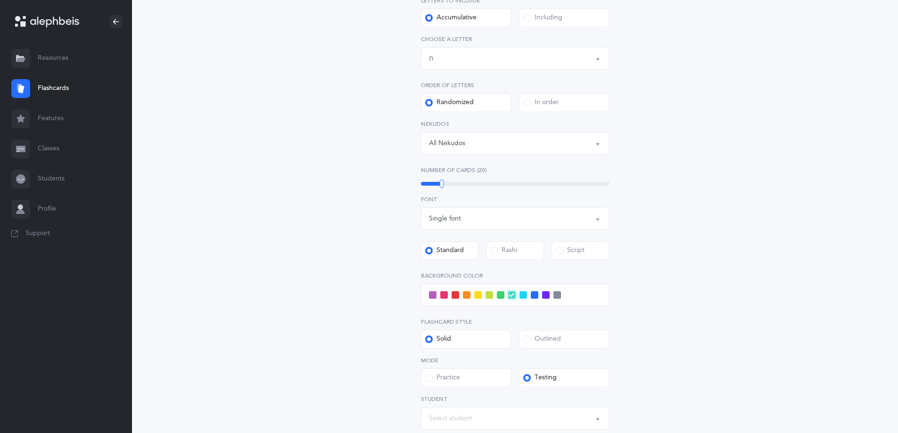
scroll to position [178, 0]
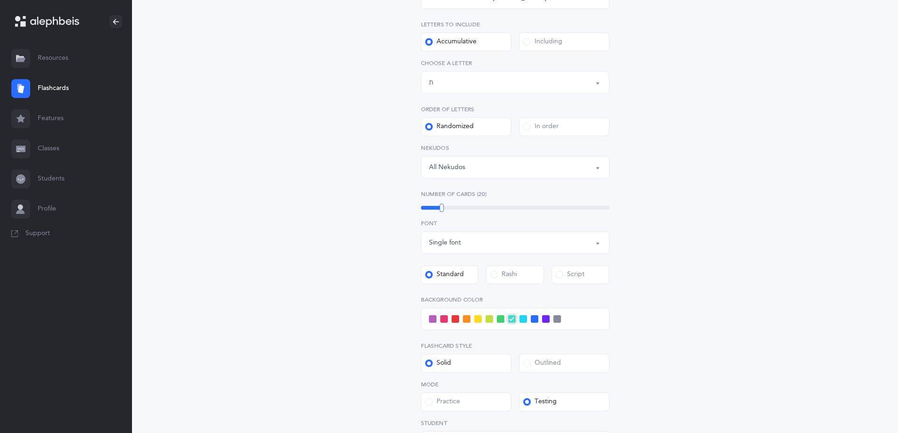
click at [482, 79] on div "Letters up until: ת" at bounding box center [515, 82] width 173 height 16
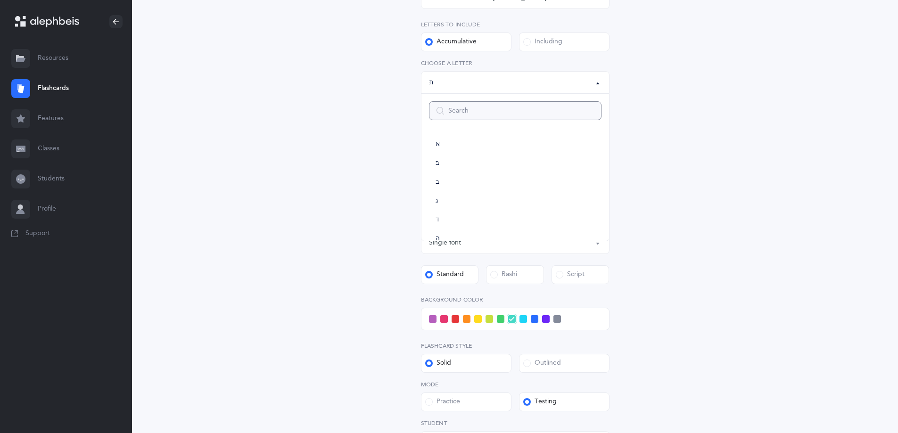
scroll to position [468, 0]
click at [482, 79] on div "Letters up until: ת" at bounding box center [515, 82] width 173 height 16
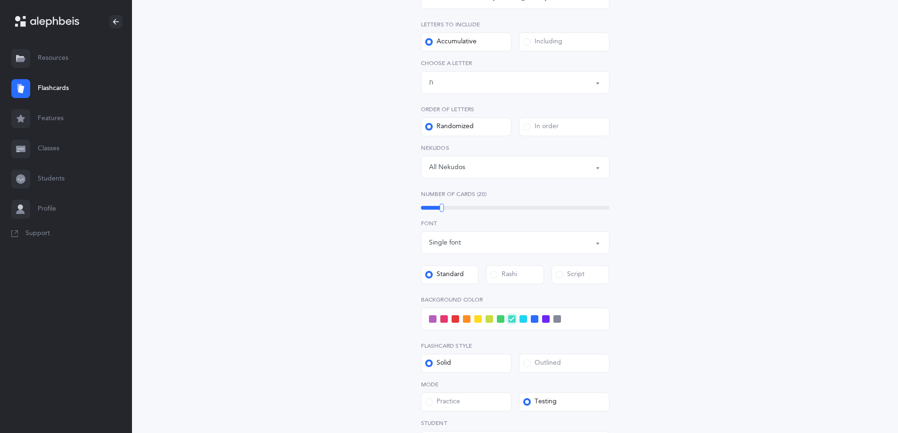
scroll to position [37, 0]
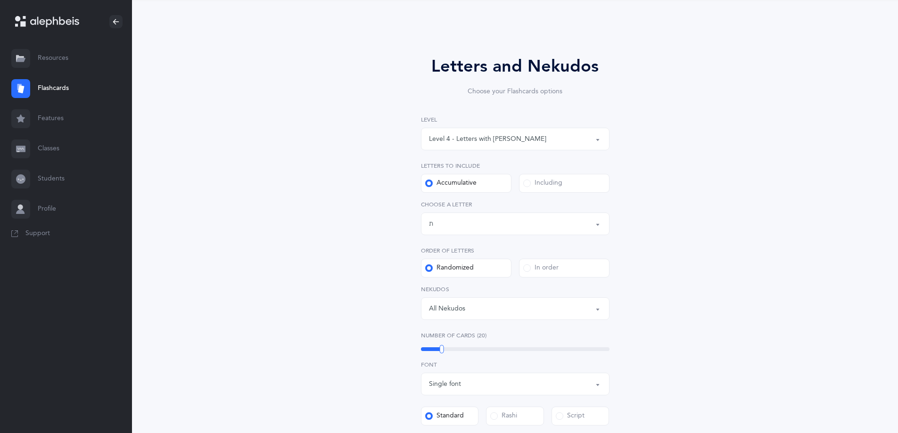
click at [500, 139] on div "Level 4 - Letters with [PERSON_NAME]" at bounding box center [487, 139] width 117 height 10
click at [501, 223] on span "Level 4 - Letters with [PERSON_NAME]" at bounding box center [494, 224] width 117 height 8
select select "4"
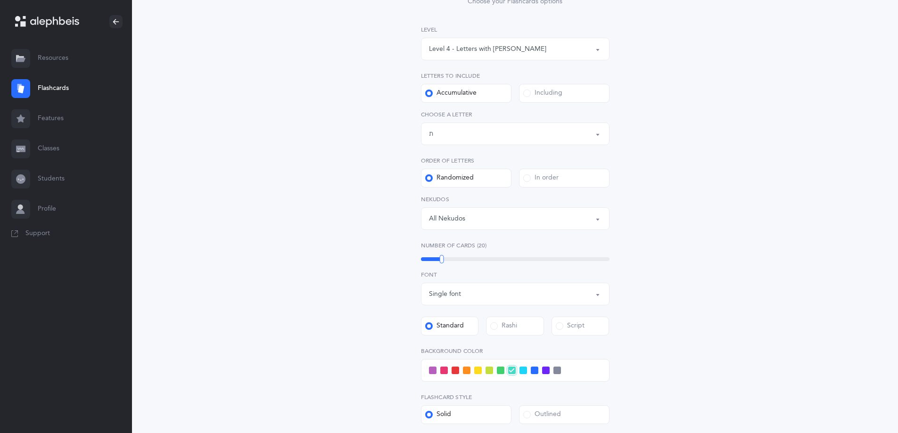
scroll to position [131, 0]
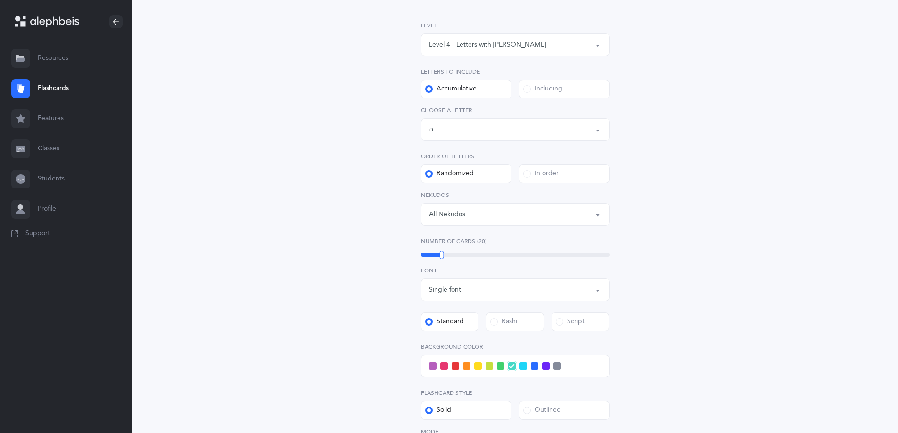
click at [466, 120] on button "Letters up until: ת" at bounding box center [515, 129] width 189 height 23
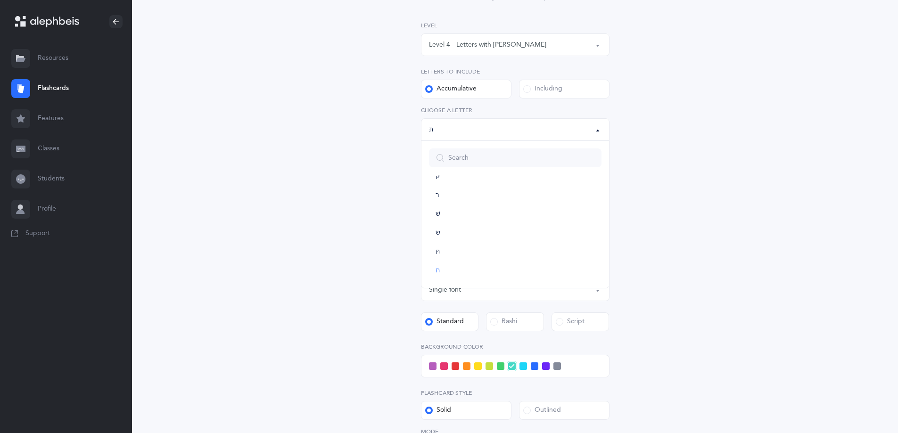
scroll to position [0, 0]
click at [571, 173] on div at bounding box center [516, 158] width 188 height 34
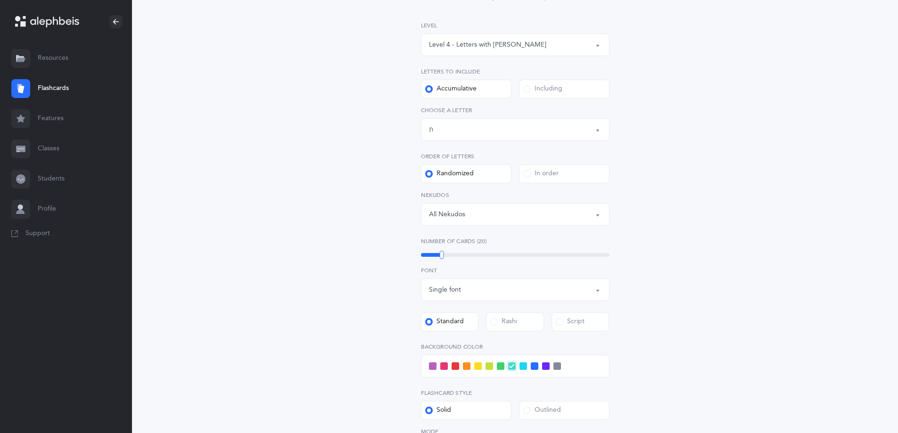
click at [493, 132] on div "Letters up until: ת" at bounding box center [515, 130] width 173 height 16
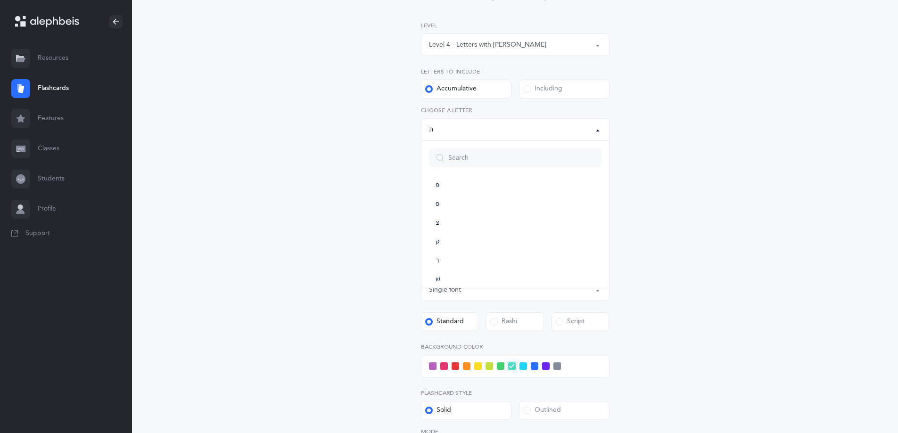
scroll to position [468, 0]
click at [569, 279] on link "ת" at bounding box center [515, 271] width 173 height 19
select select "27"
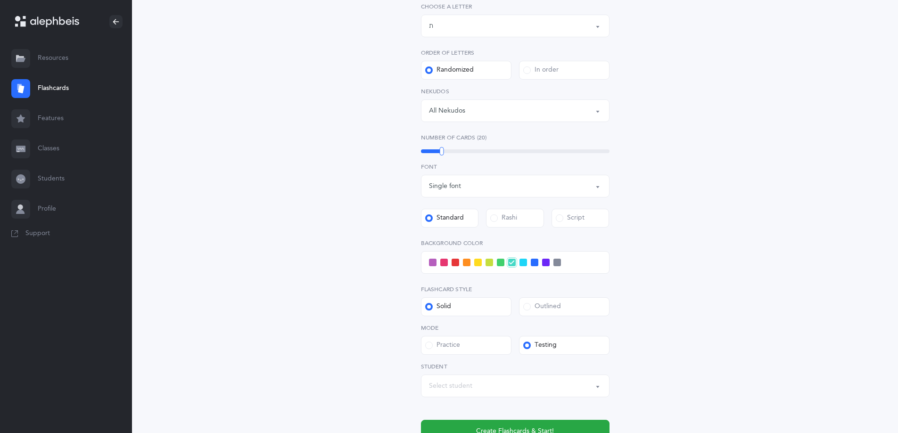
scroll to position [273, 0]
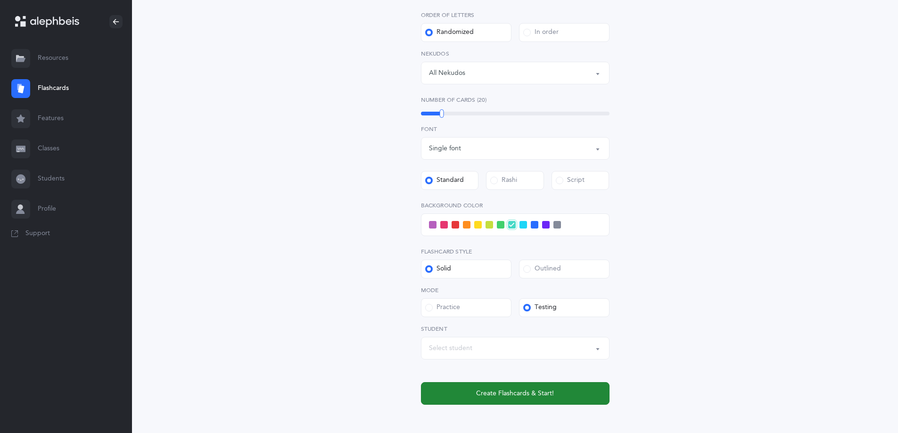
click at [534, 397] on span "Create Flashcards & Start!" at bounding box center [515, 394] width 78 height 10
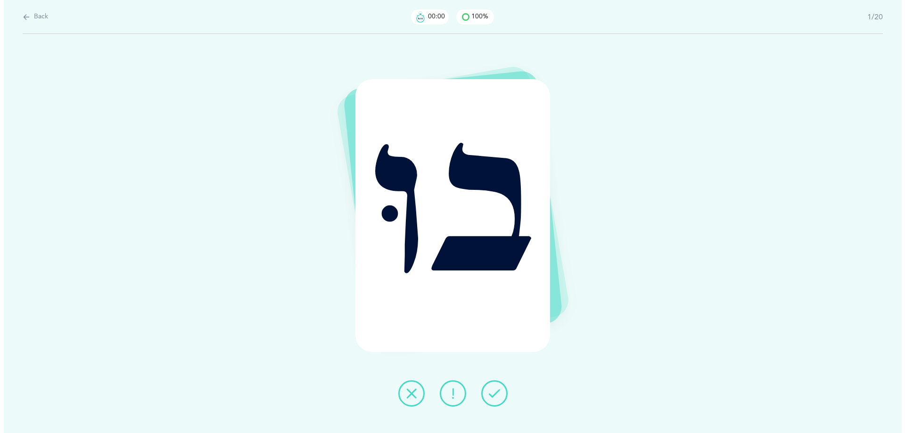
scroll to position [0, 0]
click at [499, 400] on button at bounding box center [494, 394] width 26 height 26
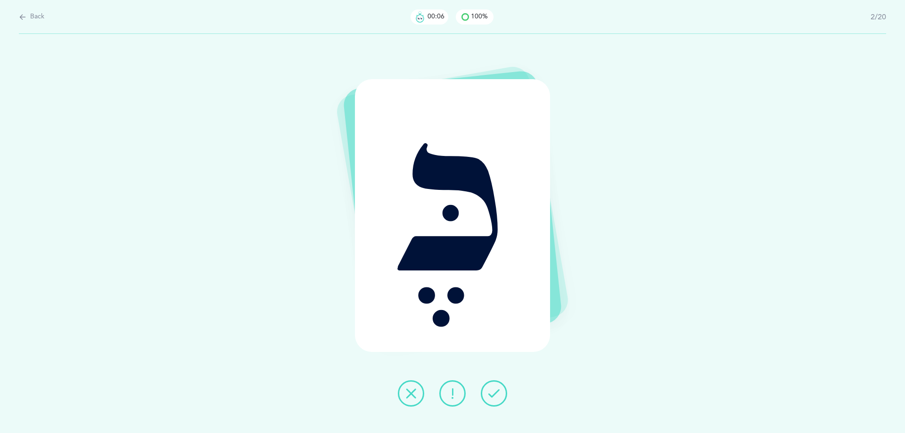
click at [499, 400] on button at bounding box center [494, 394] width 26 height 26
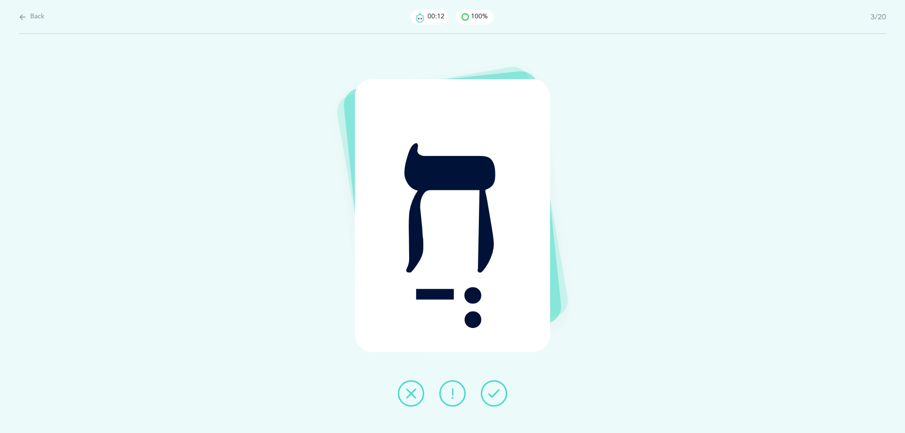
click at [486, 394] on button at bounding box center [494, 394] width 26 height 26
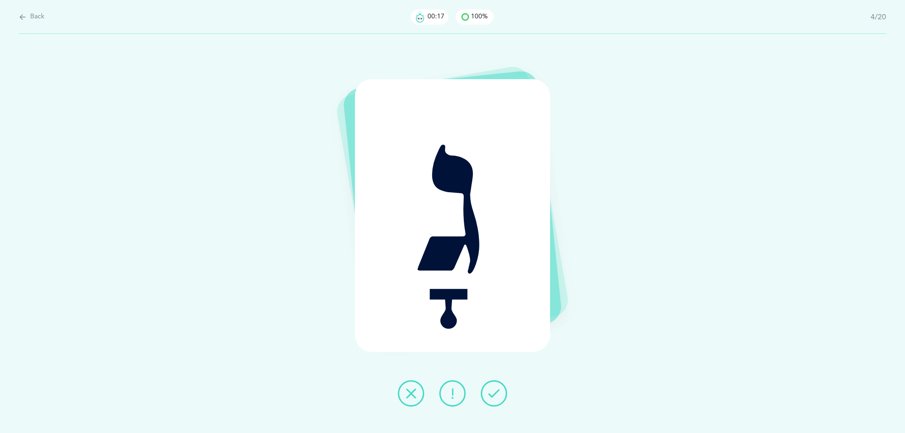
click at [411, 393] on icon at bounding box center [410, 393] width 11 height 11
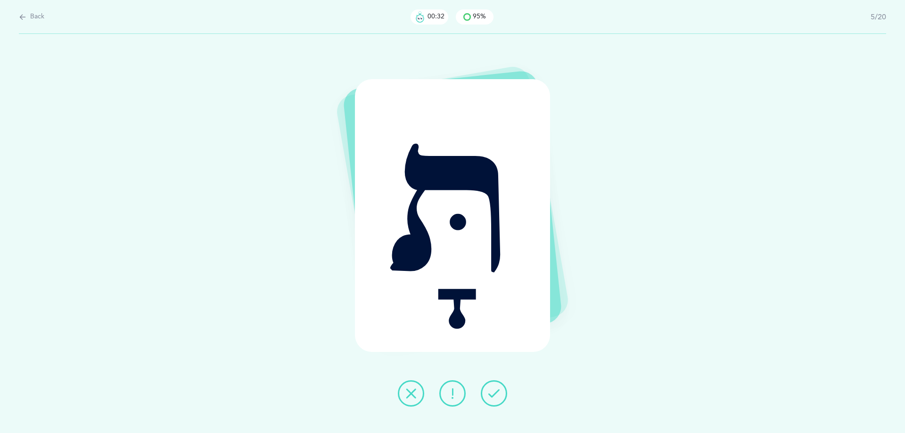
click at [413, 392] on icon at bounding box center [410, 393] width 11 height 11
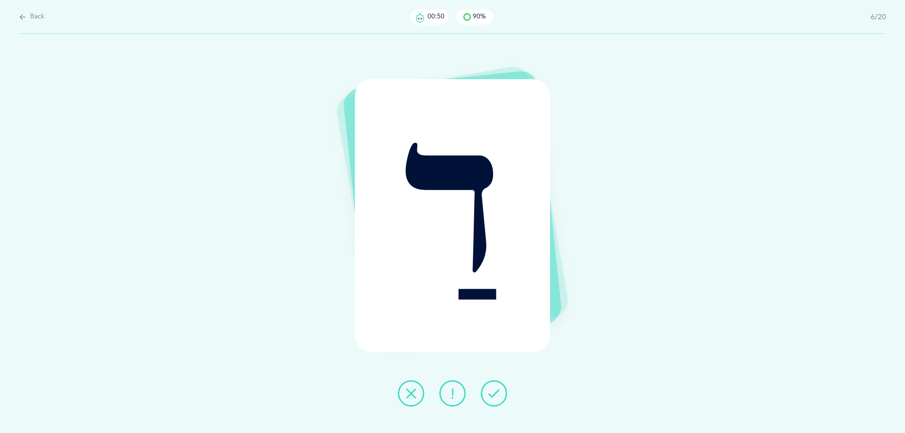
click at [408, 396] on icon at bounding box center [410, 393] width 11 height 11
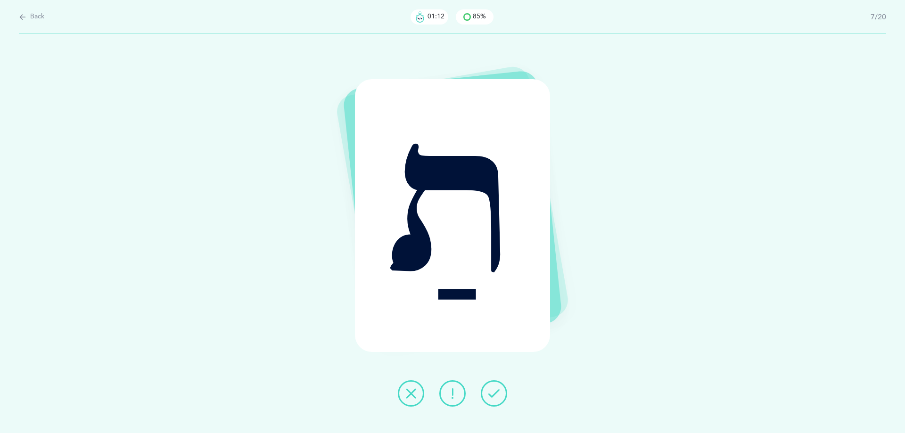
click at [413, 397] on icon at bounding box center [410, 393] width 11 height 11
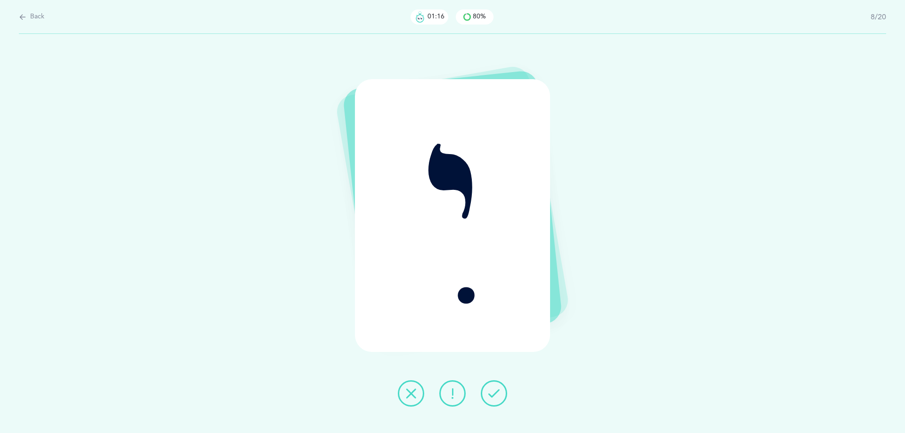
click at [498, 391] on icon at bounding box center [493, 393] width 11 height 11
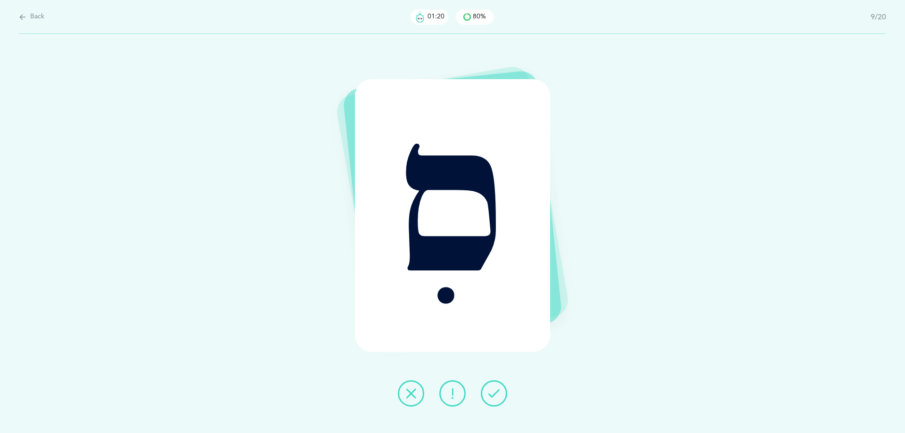
click at [498, 391] on icon at bounding box center [493, 393] width 11 height 11
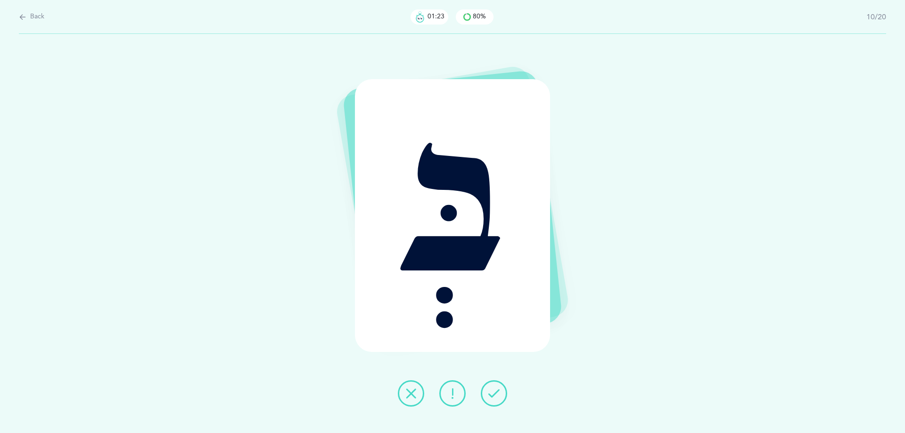
click at [498, 391] on icon at bounding box center [493, 393] width 11 height 11
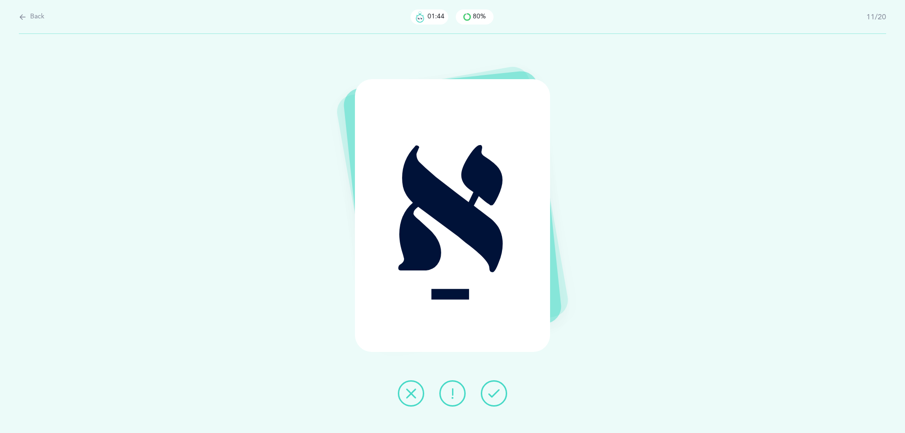
click at [493, 392] on icon at bounding box center [493, 393] width 11 height 11
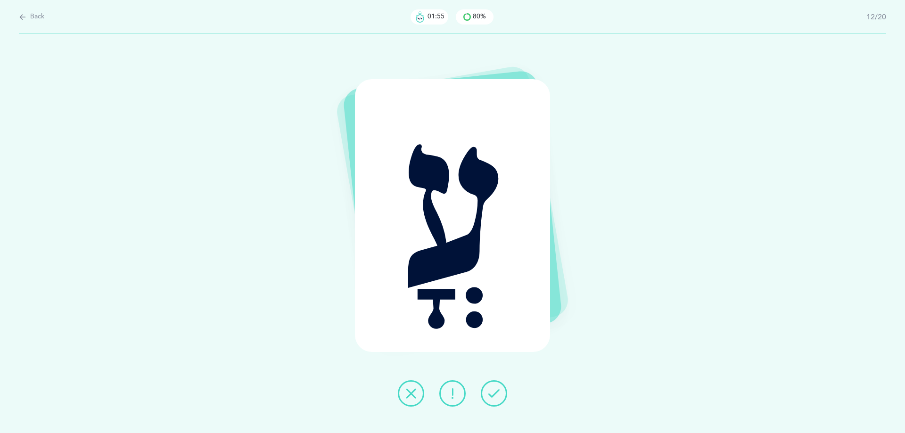
click at [494, 391] on icon at bounding box center [493, 393] width 11 height 11
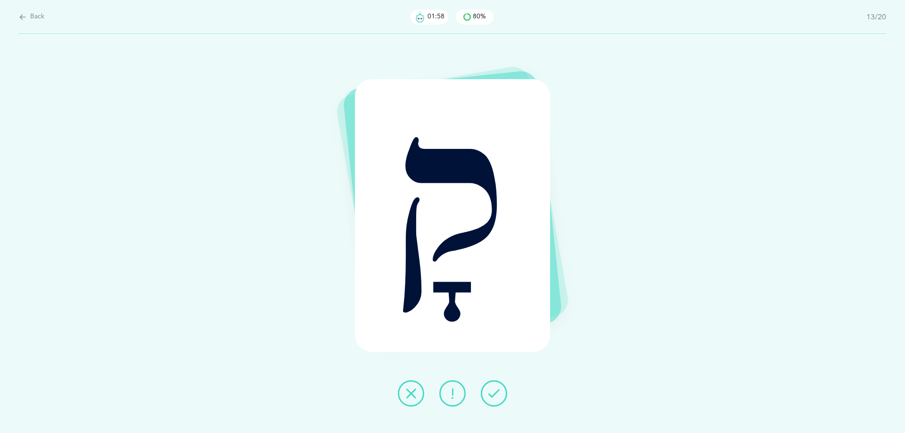
click at [494, 391] on icon at bounding box center [493, 393] width 11 height 11
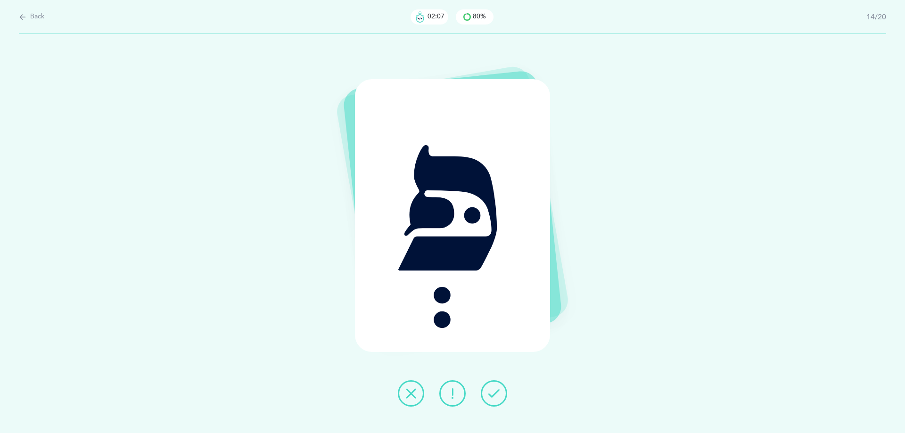
click at [494, 391] on icon at bounding box center [493, 393] width 11 height 11
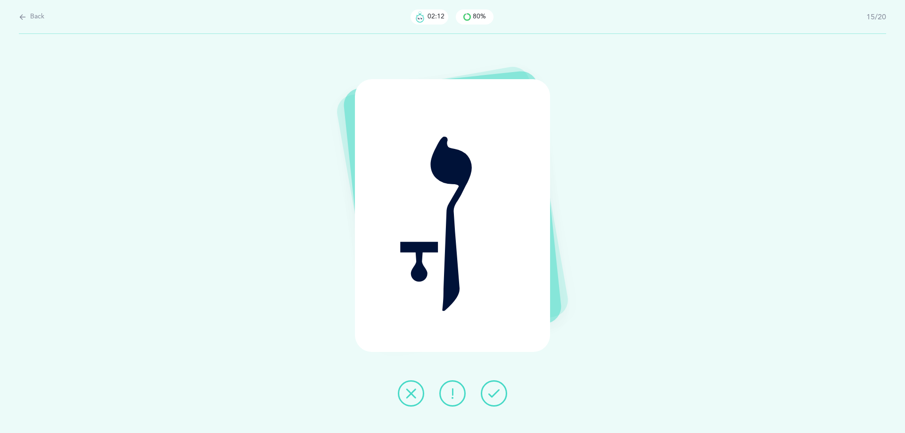
click at [494, 391] on icon at bounding box center [493, 393] width 11 height 11
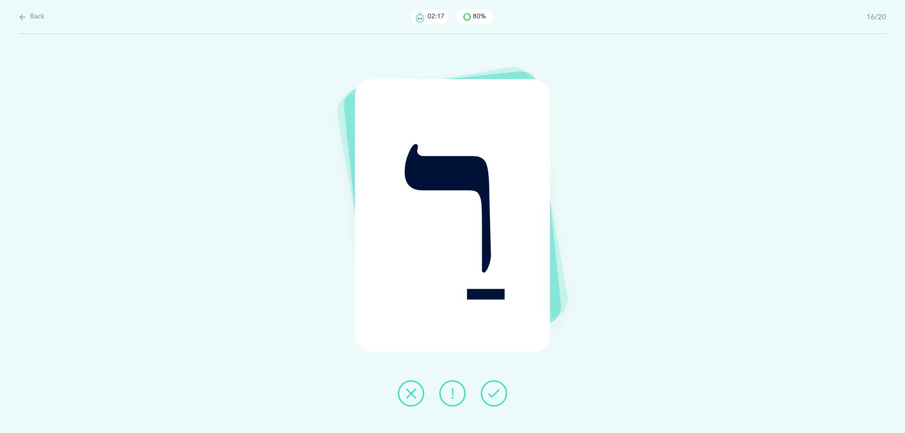
click at [494, 391] on icon at bounding box center [493, 393] width 11 height 11
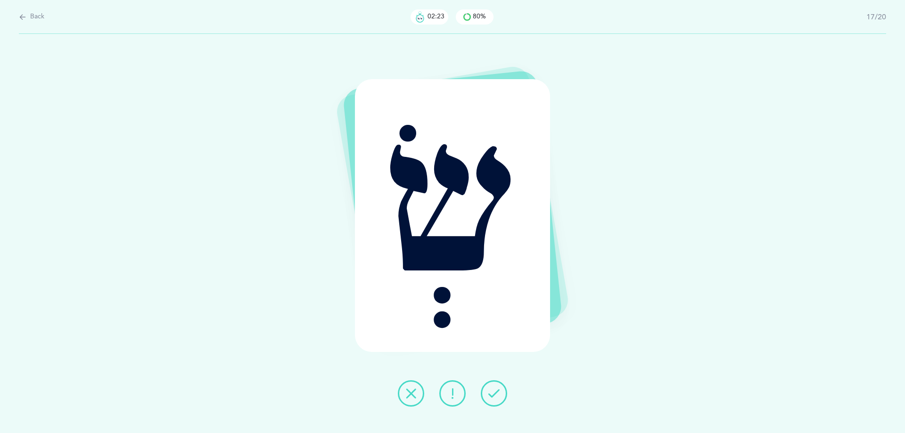
click at [494, 391] on icon at bounding box center [493, 393] width 11 height 11
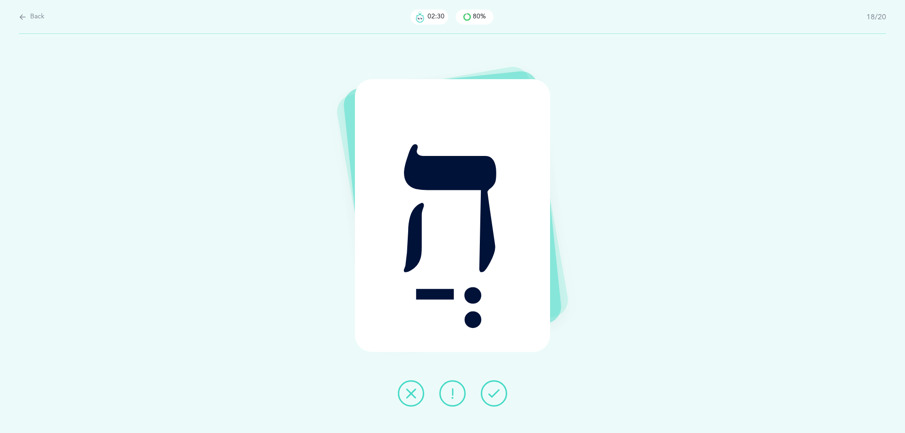
click at [494, 391] on icon at bounding box center [493, 393] width 11 height 11
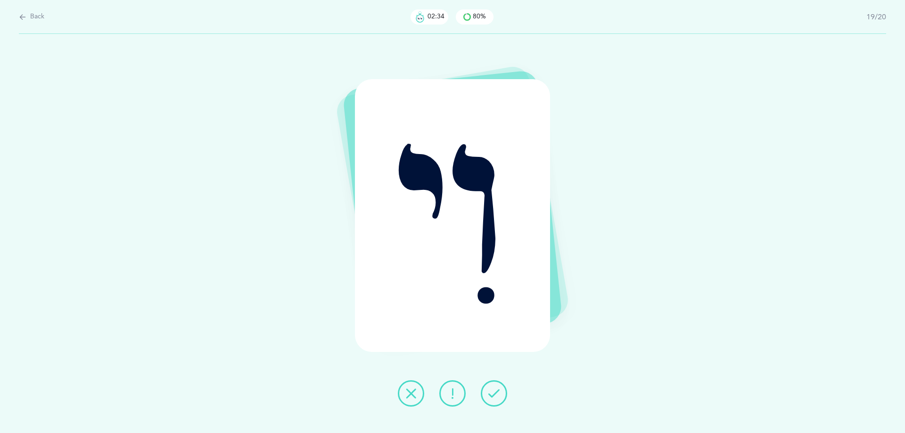
click at [494, 391] on icon at bounding box center [493, 393] width 11 height 11
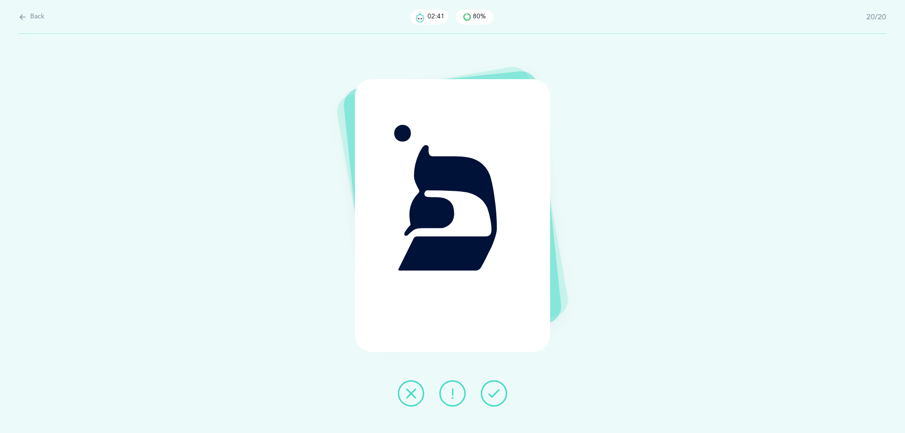
click at [492, 398] on icon at bounding box center [493, 393] width 11 height 11
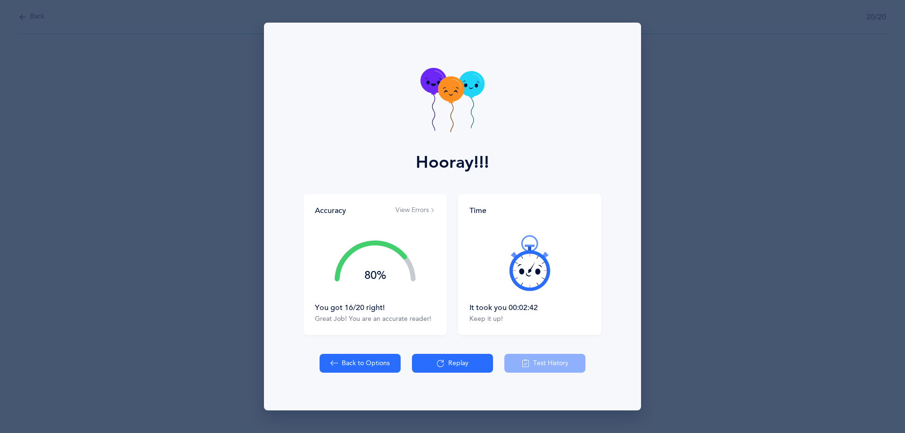
drag, startPoint x: 452, startPoint y: 89, endPoint x: 505, endPoint y: 41, distance: 72.1
click at [543, 75] on div "Hooray!!!" at bounding box center [453, 109] width 366 height 172
drag, startPoint x: 432, startPoint y: 80, endPoint x: 475, endPoint y: 106, distance: 50.1
drag, startPoint x: 475, startPoint y: 106, endPoint x: 362, endPoint y: 86, distance: 114.3
click at [362, 86] on div "Hooray!!!" at bounding box center [453, 109] width 366 height 172
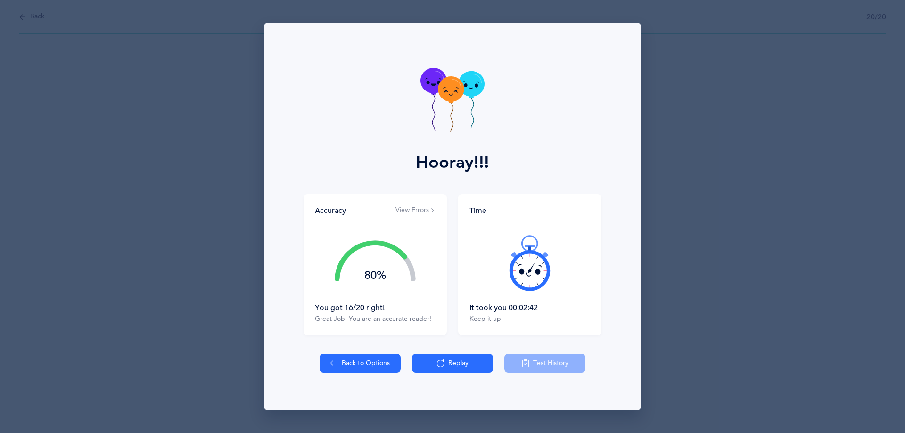
drag, startPoint x: 460, startPoint y: 90, endPoint x: 444, endPoint y: 99, distance: 18.0
click at [459, 90] on icon at bounding box center [451, 88] width 26 height 25
click at [450, 91] on icon at bounding box center [451, 88] width 26 height 25
click at [455, 87] on icon at bounding box center [451, 88] width 26 height 25
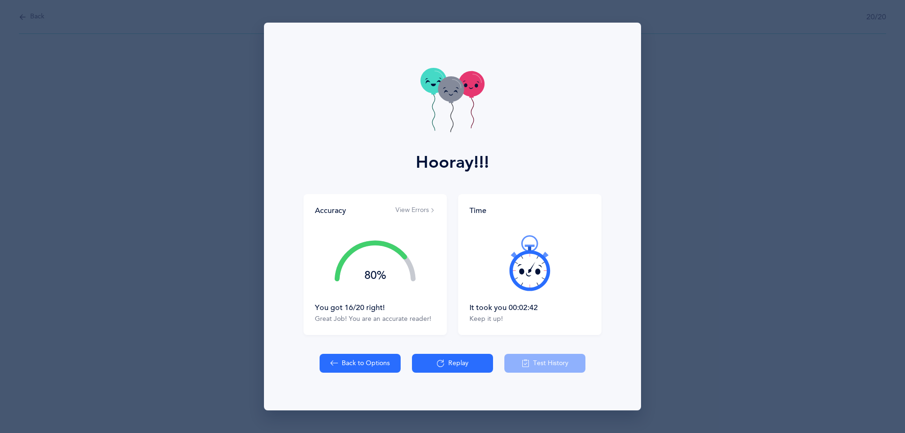
click at [455, 87] on icon at bounding box center [451, 88] width 26 height 25
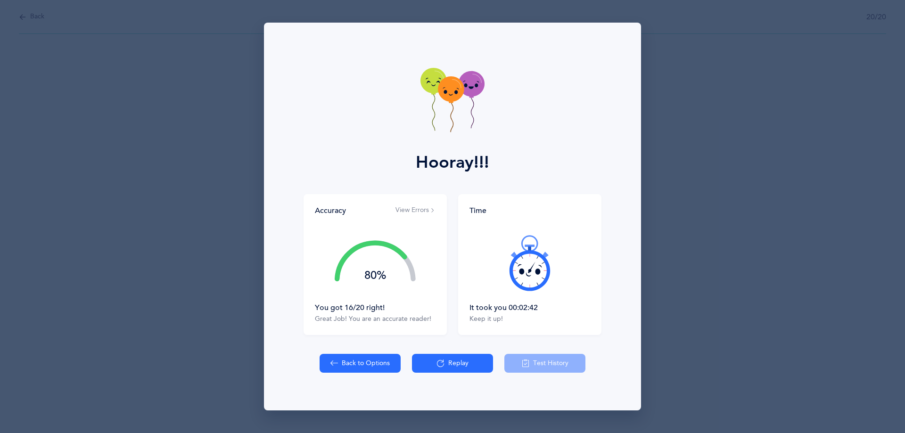
click at [455, 87] on icon at bounding box center [451, 88] width 26 height 25
click at [451, 74] on icon at bounding box center [453, 101] width 64 height 67
click at [449, 87] on icon at bounding box center [451, 88] width 26 height 25
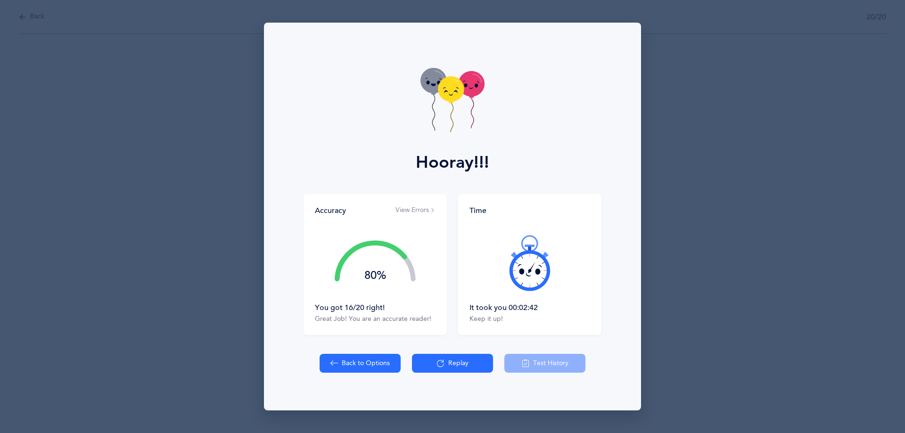
click at [445, 76] on icon at bounding box center [434, 80] width 26 height 25
